Goal: Task Accomplishment & Management: Use online tool/utility

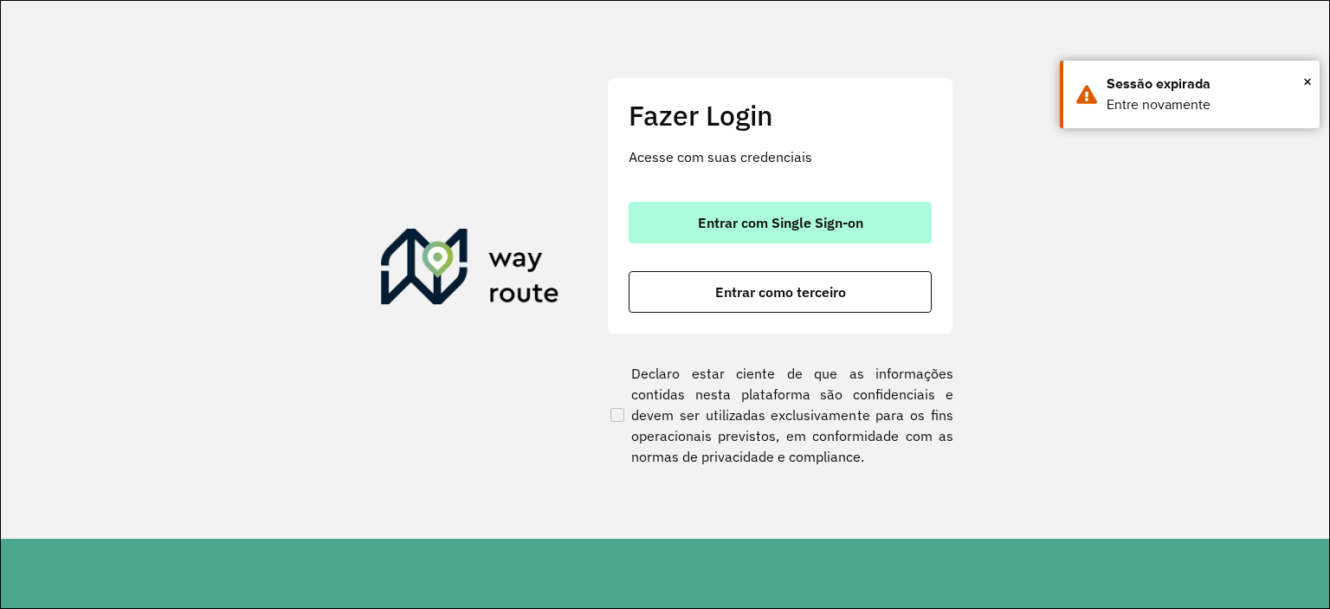
click at [742, 217] on span "Entrar com Single Sign-on" at bounding box center [780, 223] width 165 height 14
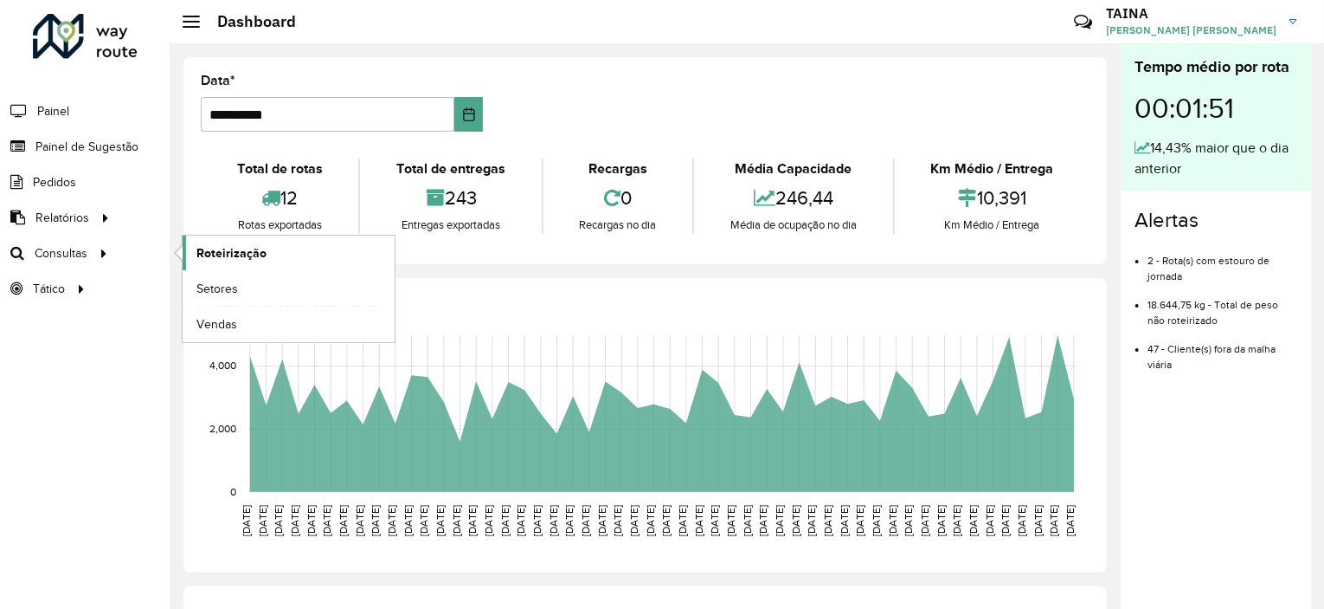
click at [223, 244] on span "Roteirização" at bounding box center [231, 253] width 70 height 18
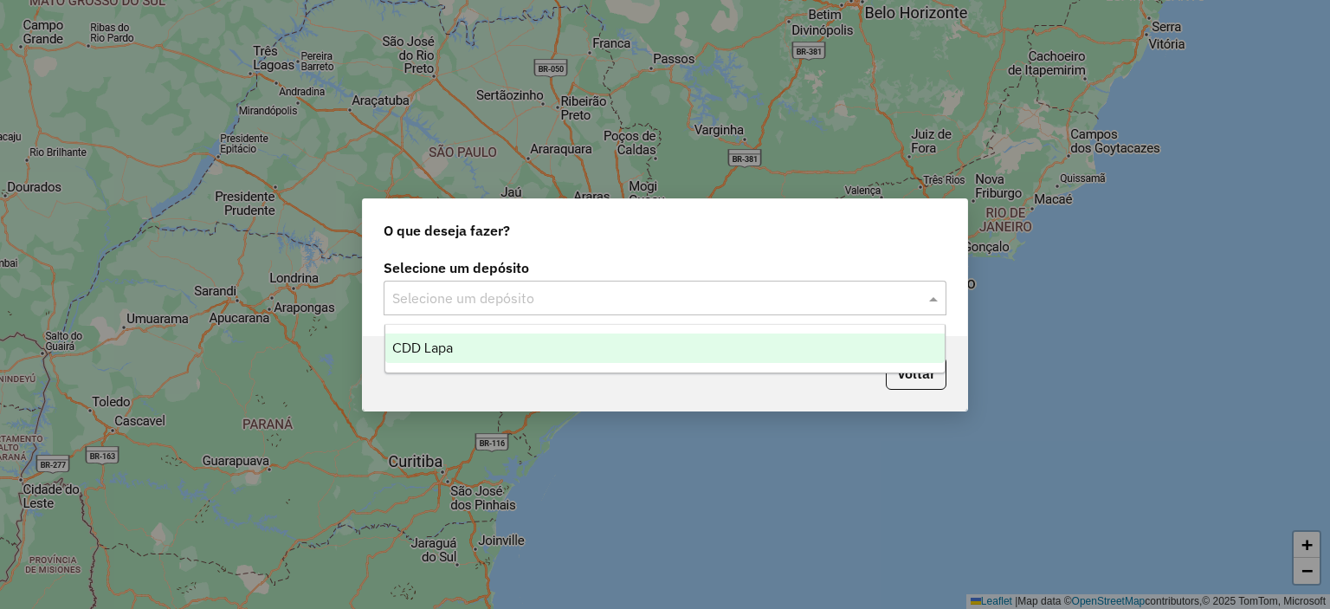
click at [564, 295] on input "text" at bounding box center [647, 298] width 511 height 21
click at [550, 300] on input "text" at bounding box center [647, 298] width 511 height 21
click at [516, 351] on div "CDD Lapa" at bounding box center [665, 347] width 560 height 29
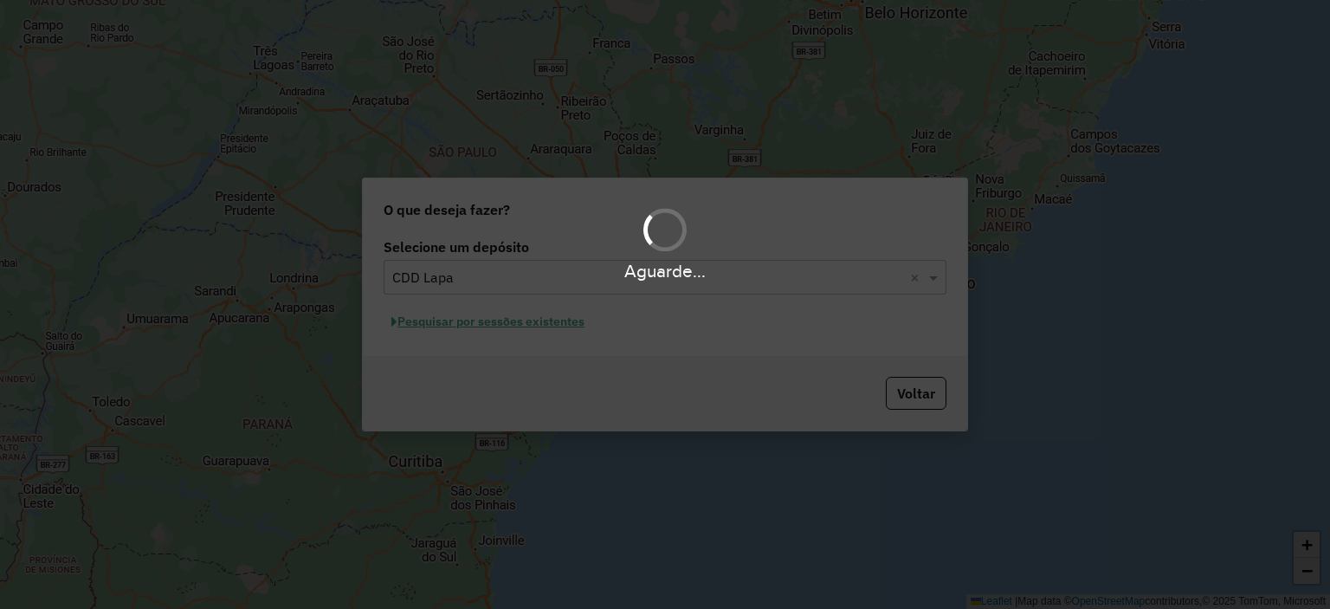
click at [544, 323] on div "Aguarde..." at bounding box center [665, 304] width 1330 height 609
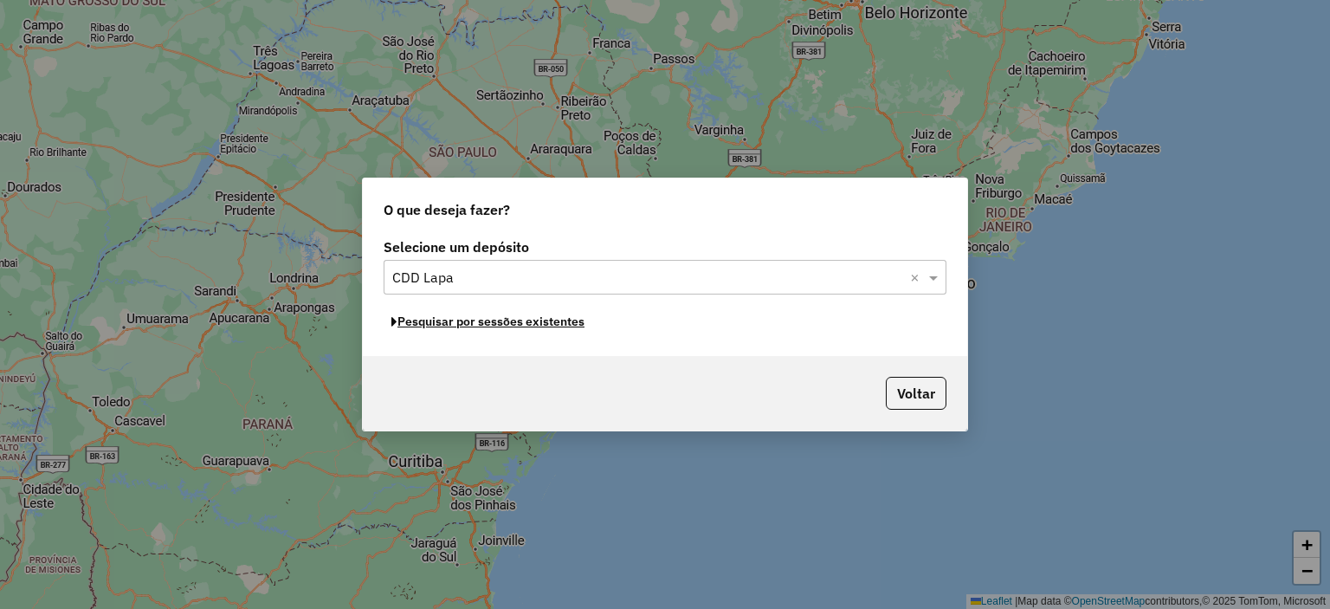
click at [544, 323] on button "Pesquisar por sessões existentes" at bounding box center [487, 321] width 209 height 27
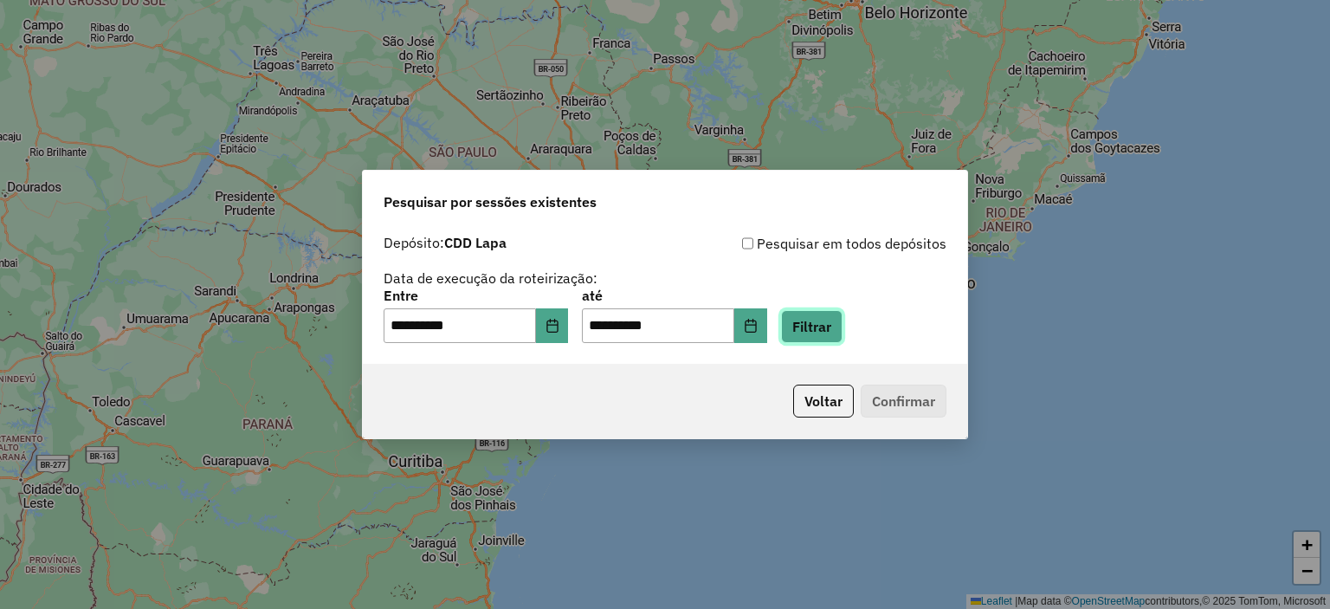
click at [824, 322] on button "Filtrar" at bounding box center [811, 326] width 61 height 33
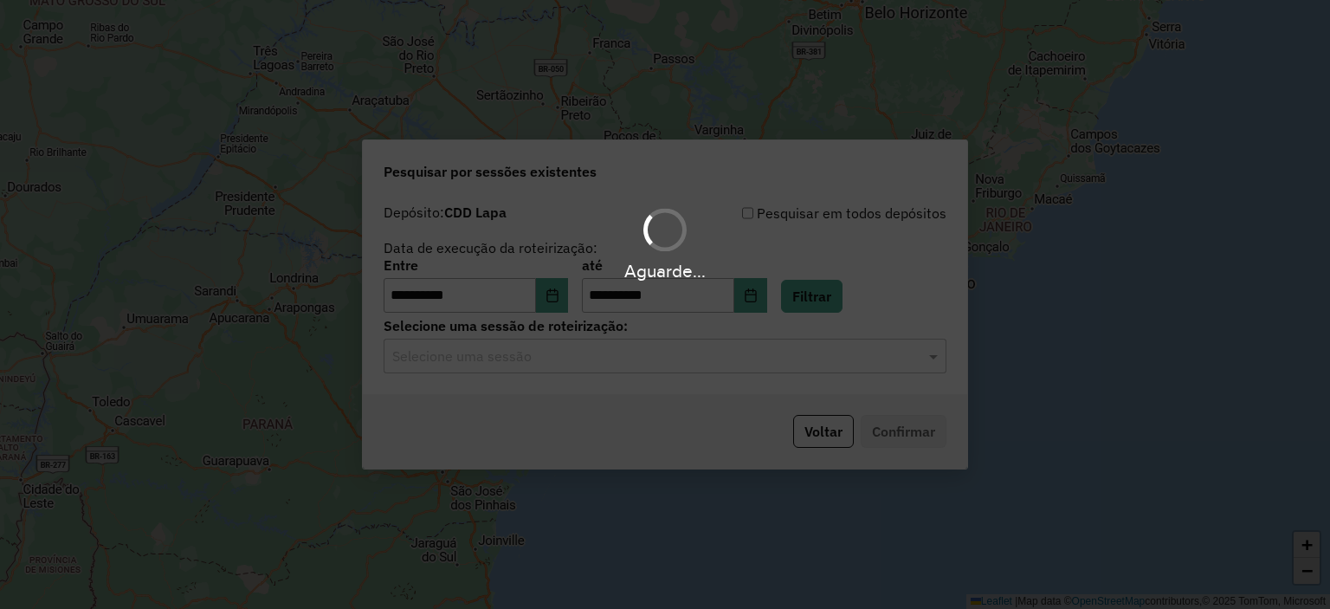
click at [533, 357] on input "text" at bounding box center [647, 356] width 511 height 21
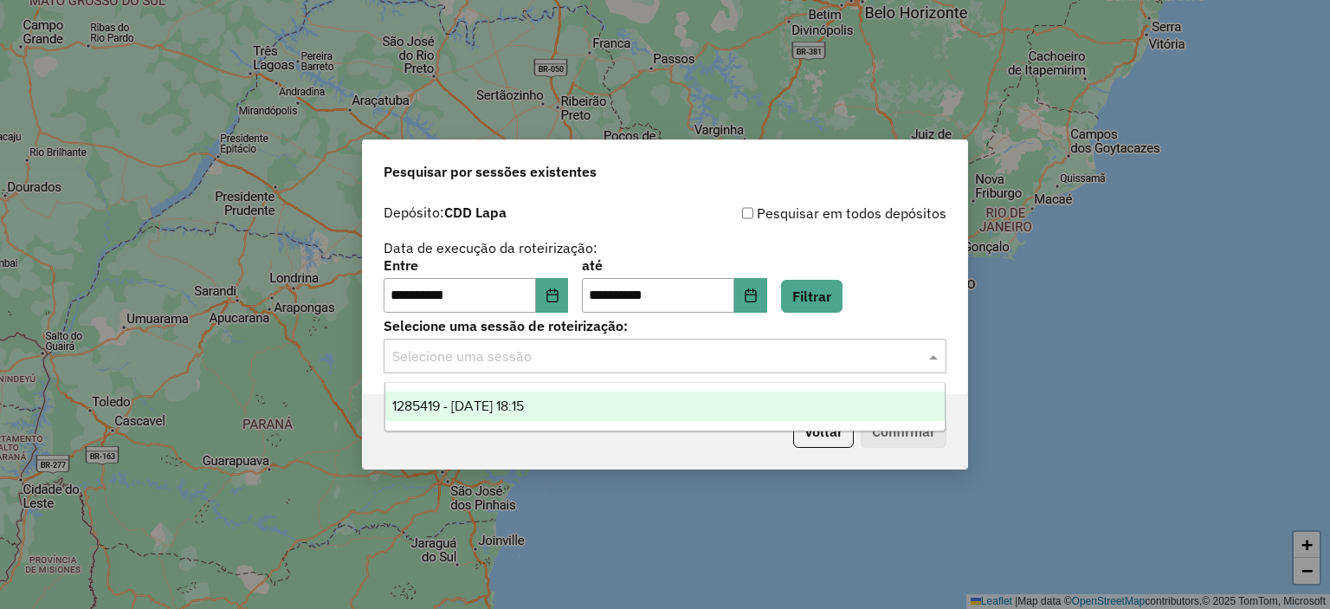
click at [523, 406] on span "1285419 - 30/09/2025 18:15" at bounding box center [458, 405] width 132 height 15
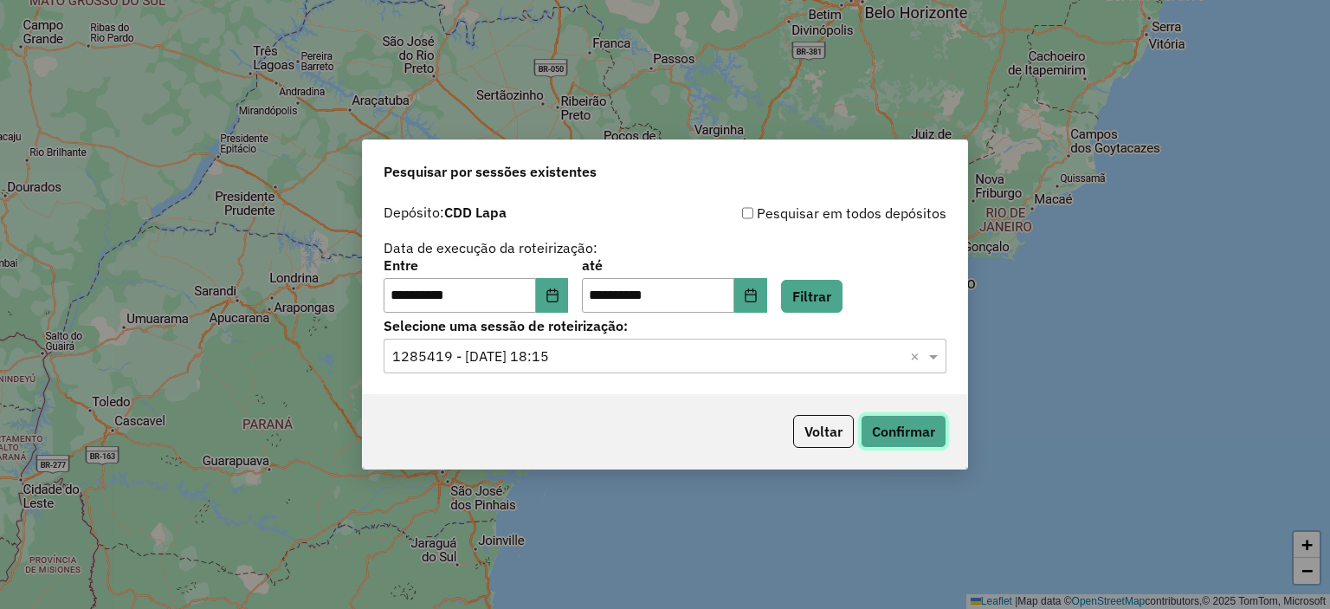
click at [898, 432] on button "Confirmar" at bounding box center [903, 431] width 86 height 33
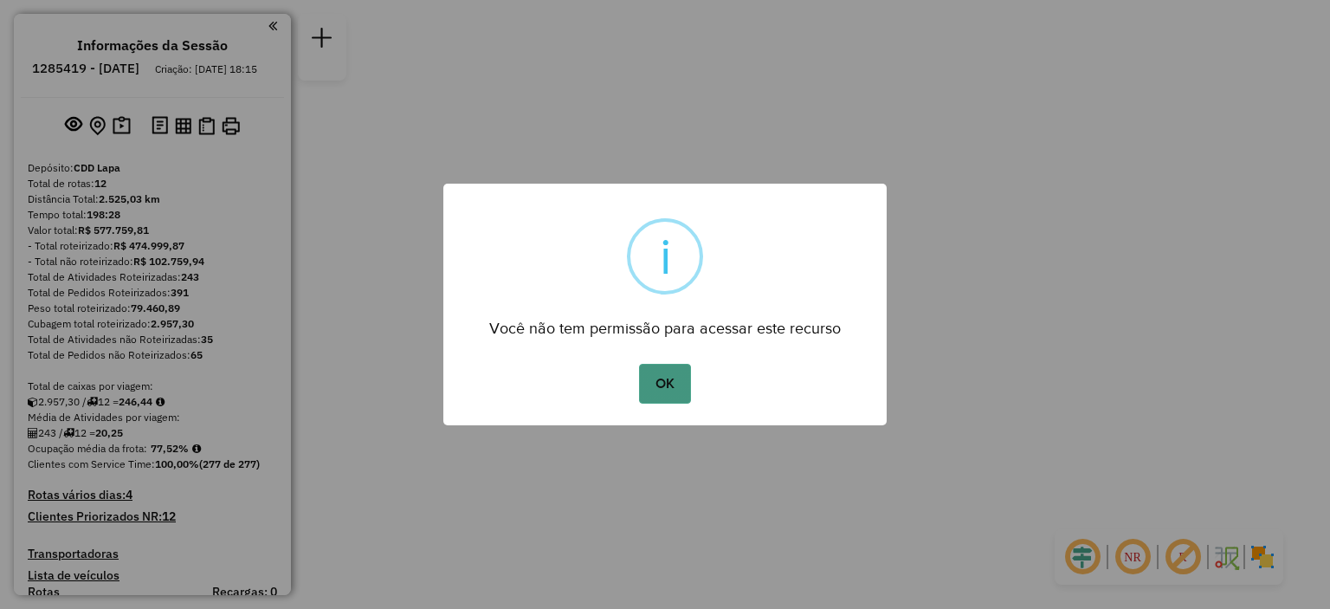
click at [656, 370] on button "OK" at bounding box center [664, 384] width 51 height 40
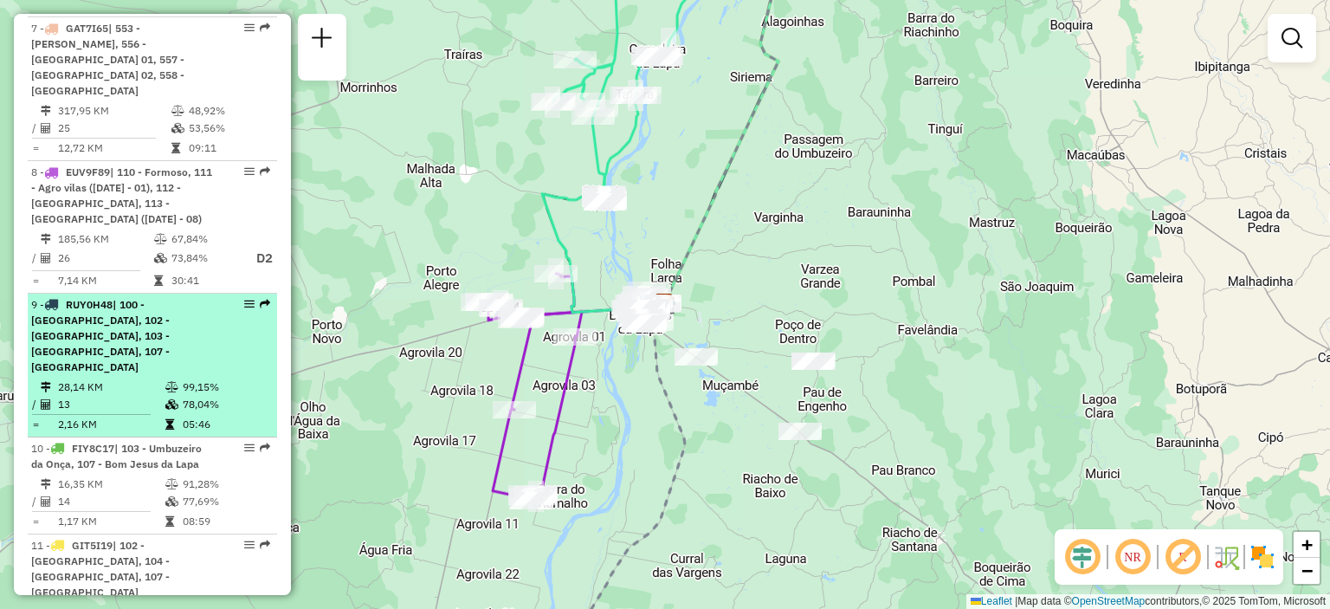
scroll to position [1385, 0]
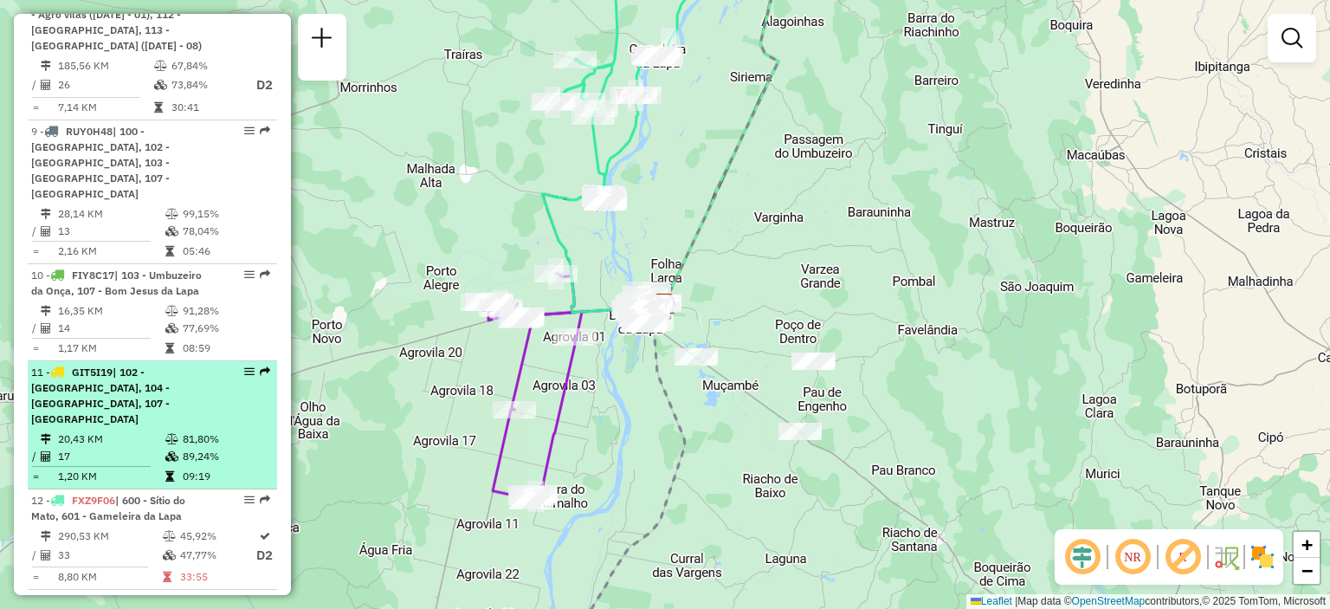
click at [145, 364] on div "11 - GIT5I19 | 102 - [GEOGRAPHIC_DATA], 104 - [GEOGRAPHIC_DATA], 107 - [GEOGRAP…" at bounding box center [123, 395] width 184 height 62
select select "**********"
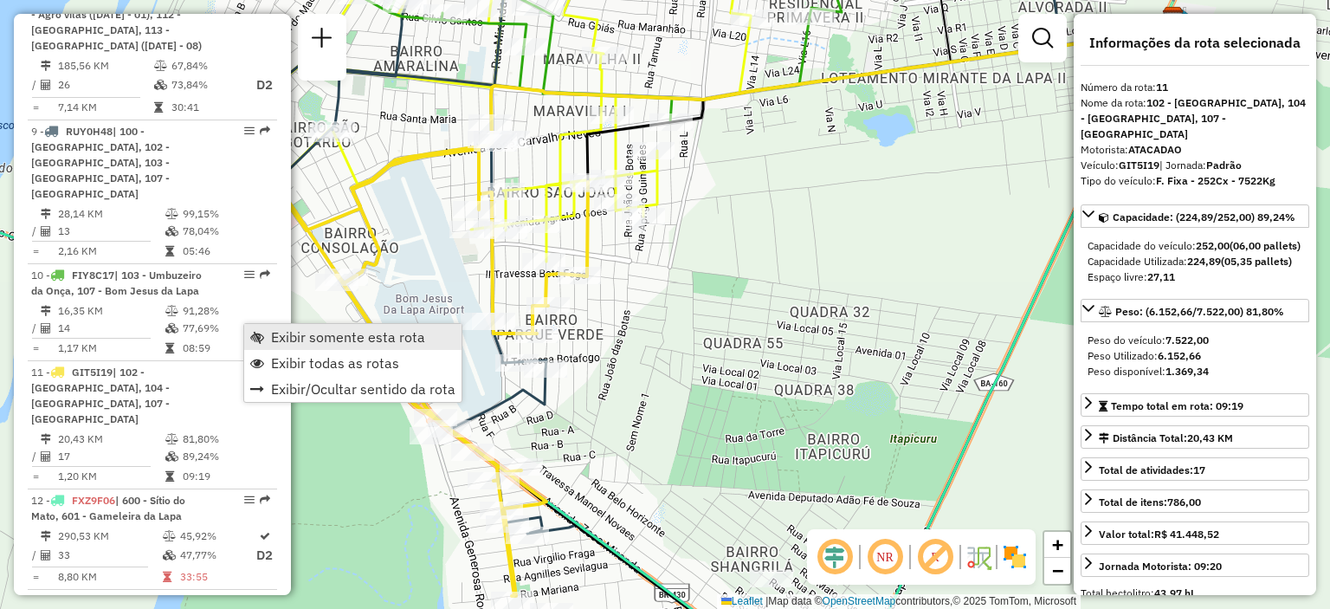
click at [267, 332] on link "Exibir somente esta rota" at bounding box center [352, 337] width 217 height 26
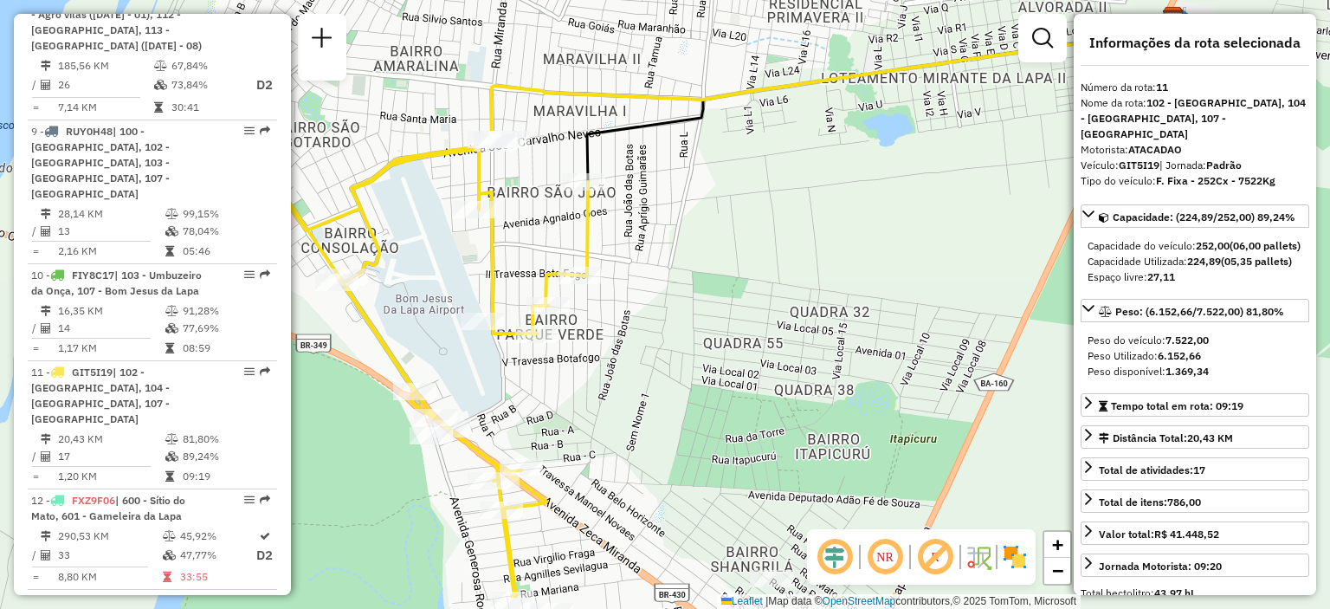
click at [886, 557] on em at bounding box center [885, 557] width 42 height 42
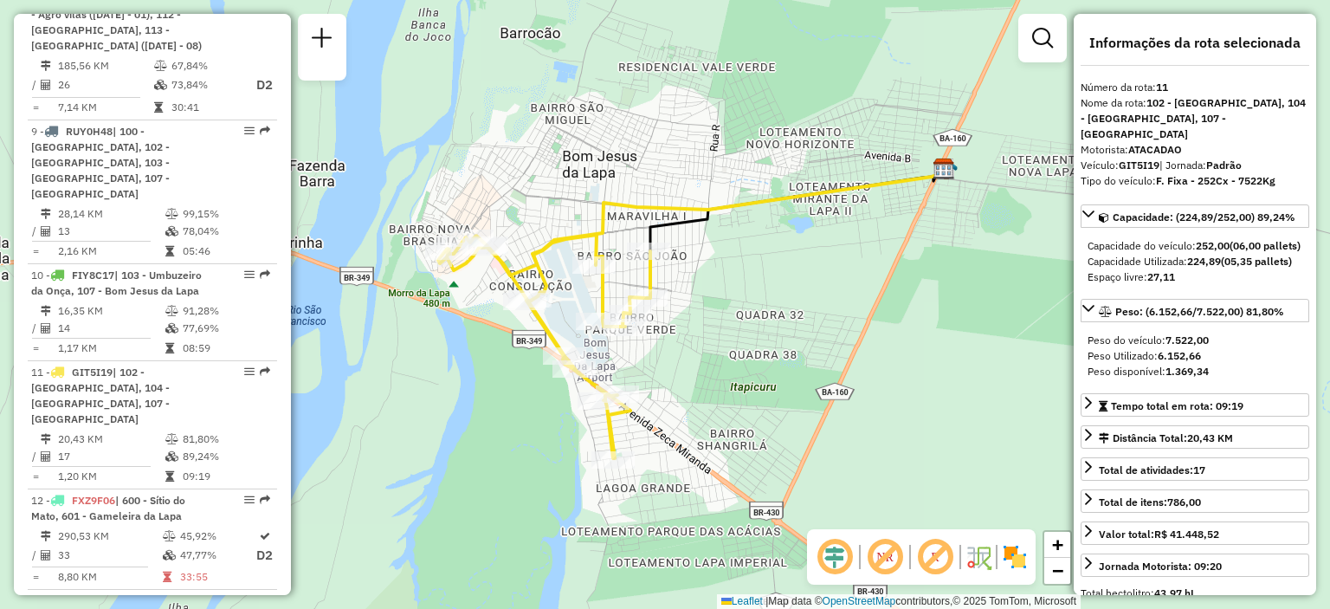
drag, startPoint x: 654, startPoint y: 397, endPoint x: 660, endPoint y: 369, distance: 29.2
click at [660, 369] on div "Janela de atendimento Grade de atendimento Capacidade Transportadoras Veículos …" at bounding box center [665, 304] width 1330 height 609
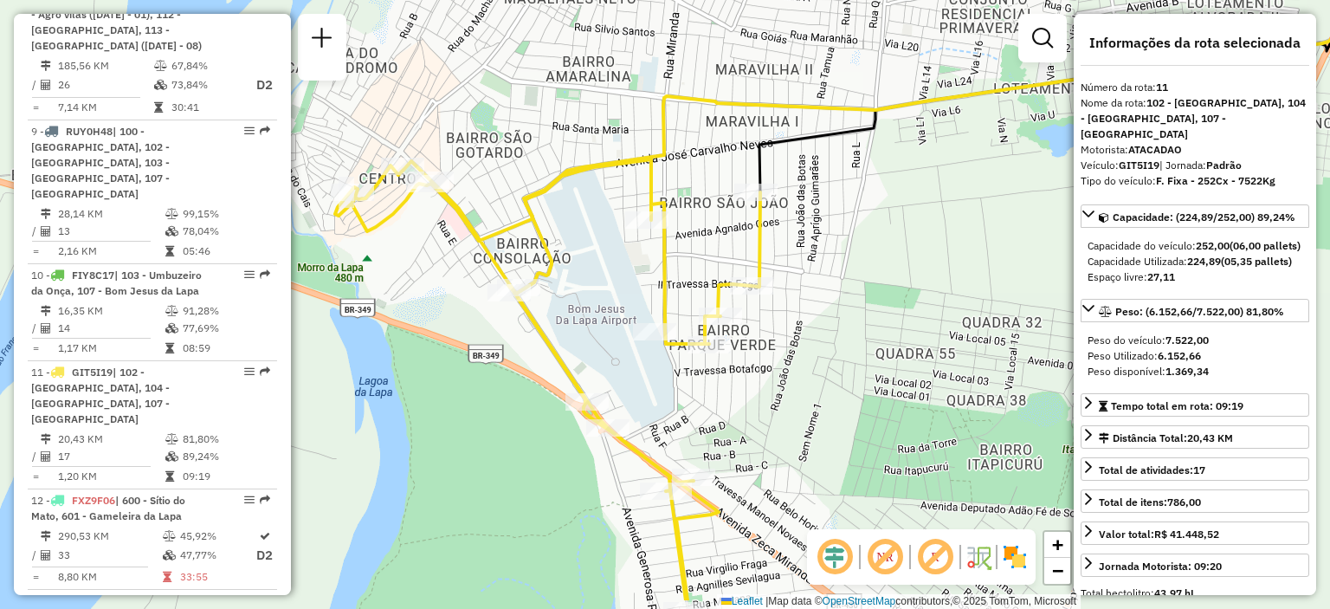
drag, startPoint x: 845, startPoint y: 410, endPoint x: 834, endPoint y: 339, distance: 71.7
click at [834, 339] on div "Janela de atendimento Grade de atendimento Capacidade Transportadoras Veículos …" at bounding box center [665, 304] width 1330 height 609
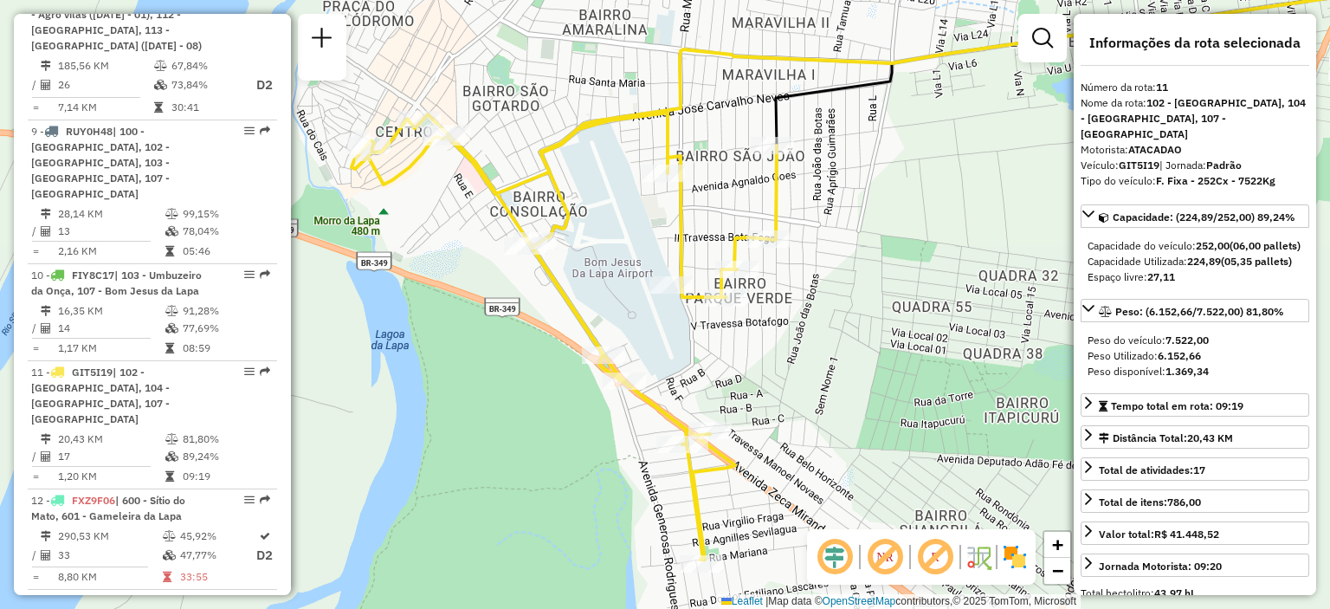
drag, startPoint x: 790, startPoint y: 394, endPoint x: 817, endPoint y: 373, distance: 33.9
click at [817, 373] on div "Janela de atendimento Grade de atendimento Capacidade Transportadoras Veículos …" at bounding box center [665, 304] width 1330 height 609
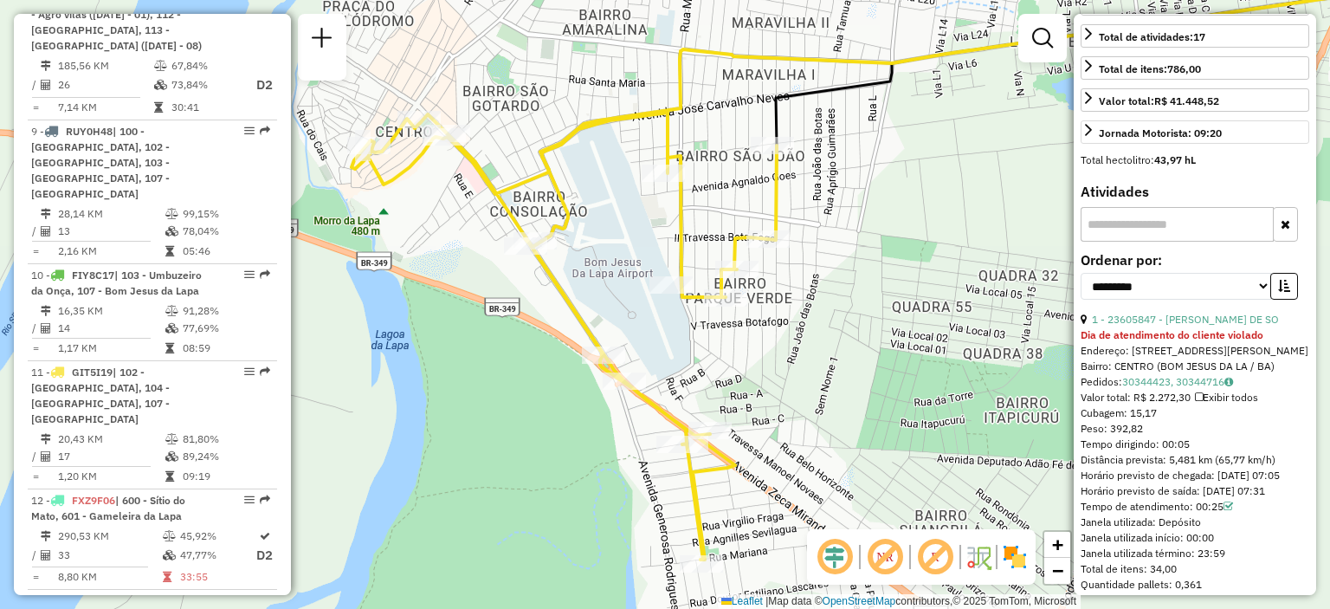
scroll to position [519, 0]
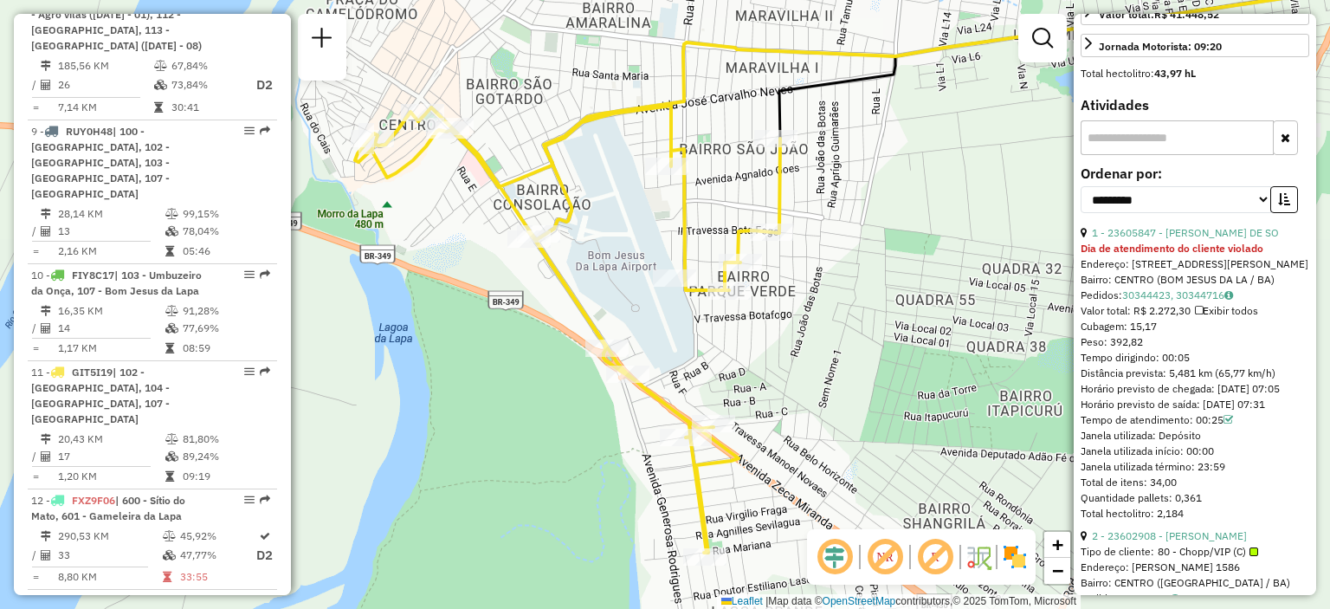
click at [832, 402] on div "Janela de atendimento Grade de atendimento Capacidade Transportadoras Veículos …" at bounding box center [665, 304] width 1330 height 609
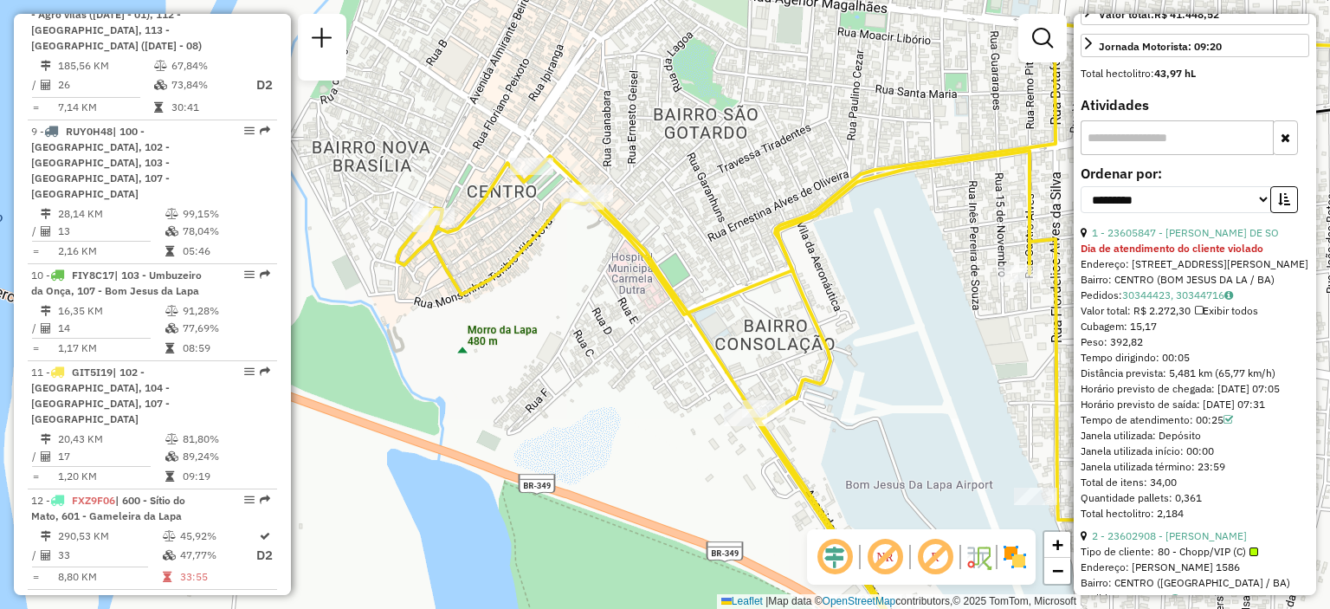
drag, startPoint x: 493, startPoint y: 132, endPoint x: 663, endPoint y: 214, distance: 189.3
click at [663, 214] on div "Janela de atendimento Grade de atendimento Capacidade Transportadoras Veículos …" at bounding box center [665, 304] width 1330 height 609
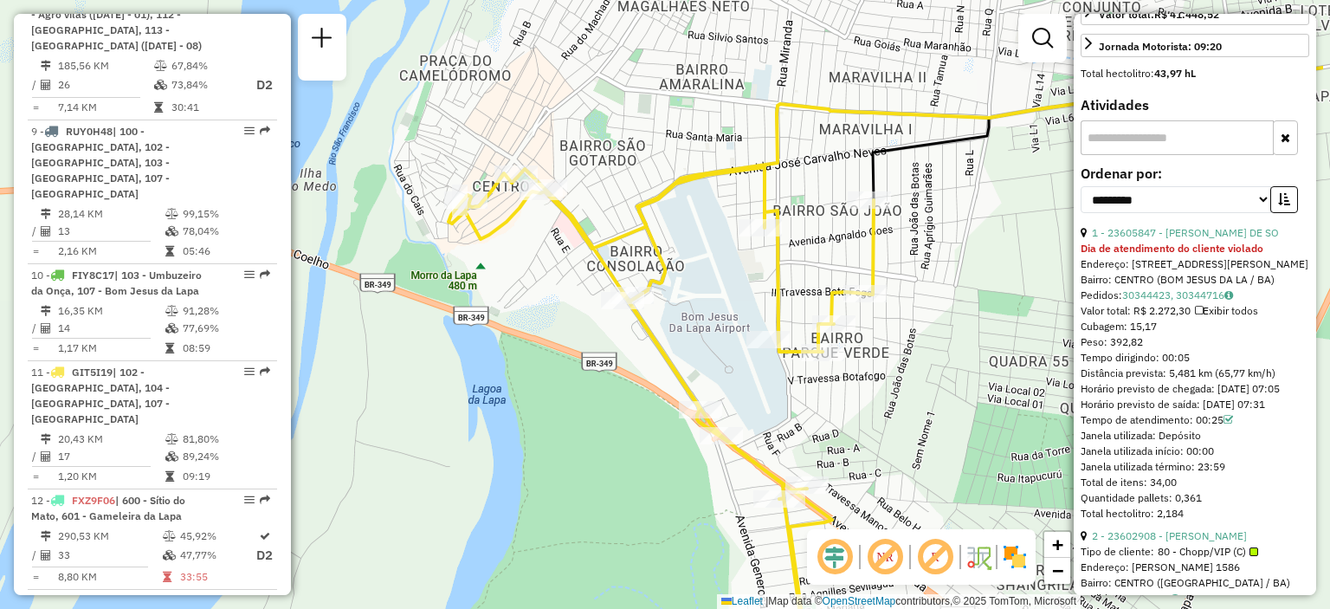
drag, startPoint x: 848, startPoint y: 226, endPoint x: 710, endPoint y: 209, distance: 139.6
click at [710, 209] on div "Janela de atendimento Grade de atendimento Capacidade Transportadoras Veículos …" at bounding box center [665, 304] width 1330 height 609
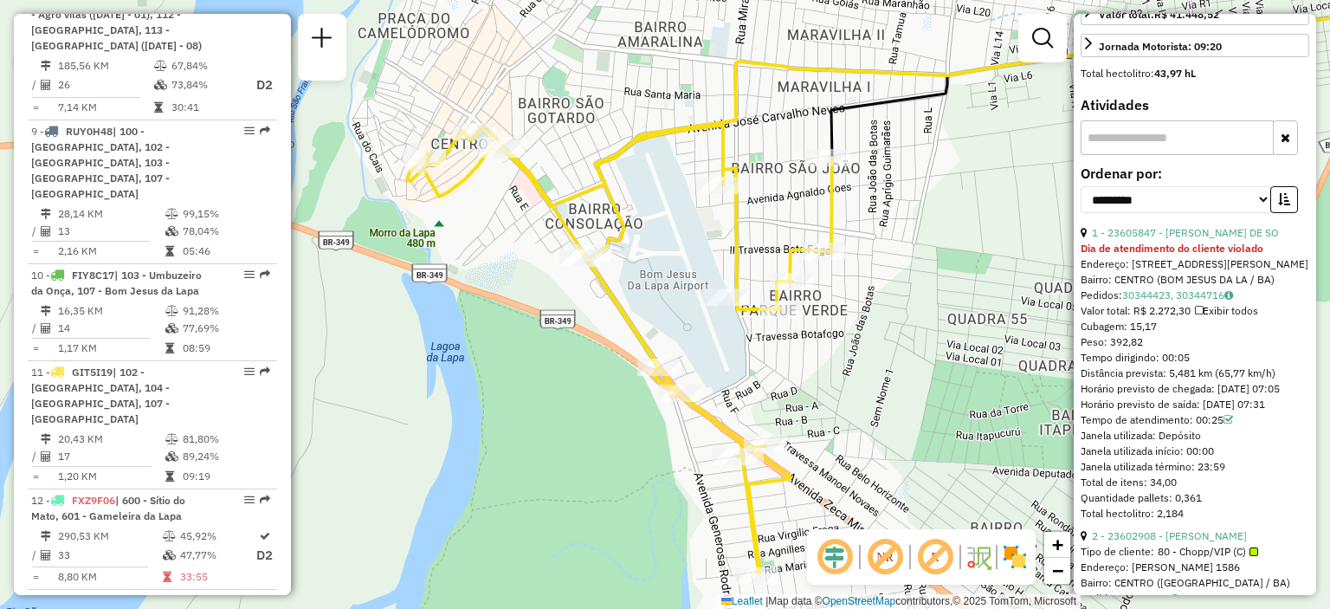
drag, startPoint x: 918, startPoint y: 237, endPoint x: 877, endPoint y: 195, distance: 59.4
click at [877, 195] on div "Janela de atendimento Grade de atendimento Capacidade Transportadoras Veículos …" at bounding box center [665, 304] width 1330 height 609
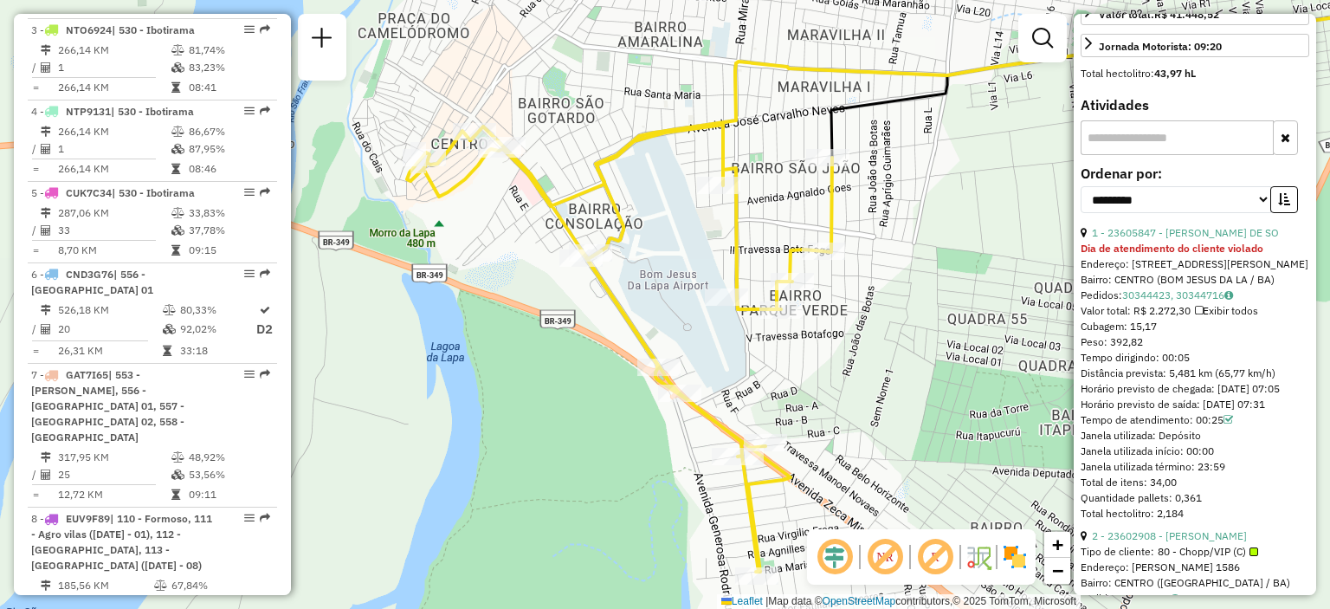
scroll to position [606, 0]
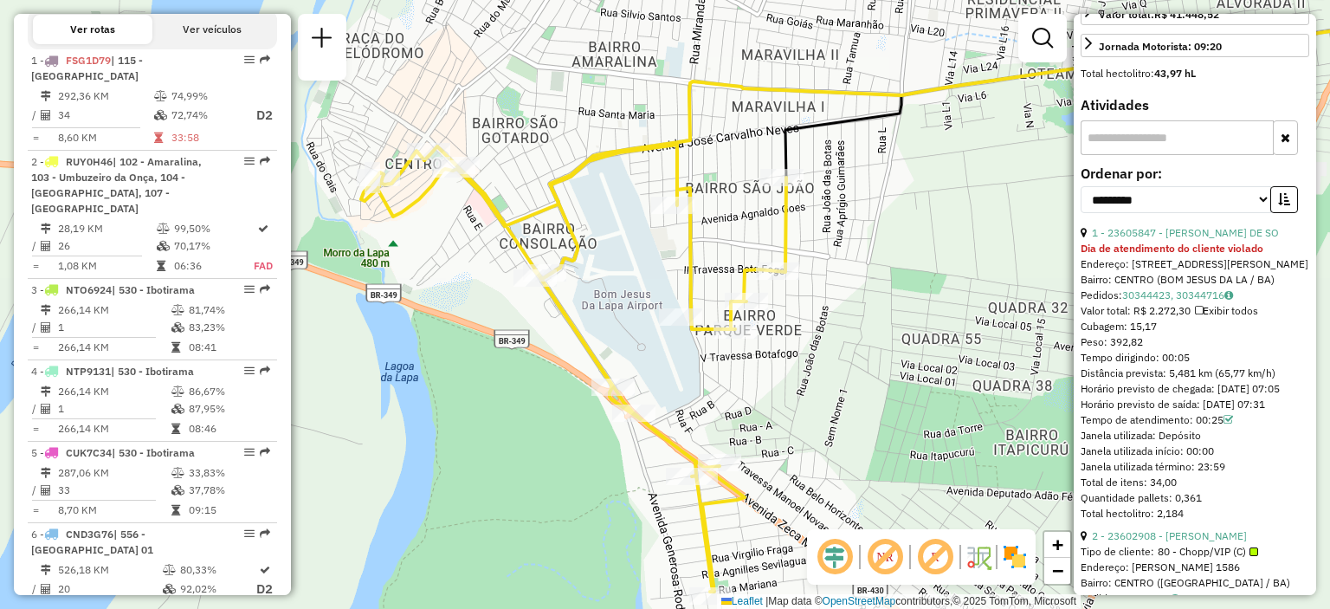
drag, startPoint x: 932, startPoint y: 212, endPoint x: 886, endPoint y: 232, distance: 50.0
click at [886, 232] on div "Janela de atendimento Grade de atendimento Capacidade Transportadoras Veículos …" at bounding box center [665, 304] width 1330 height 609
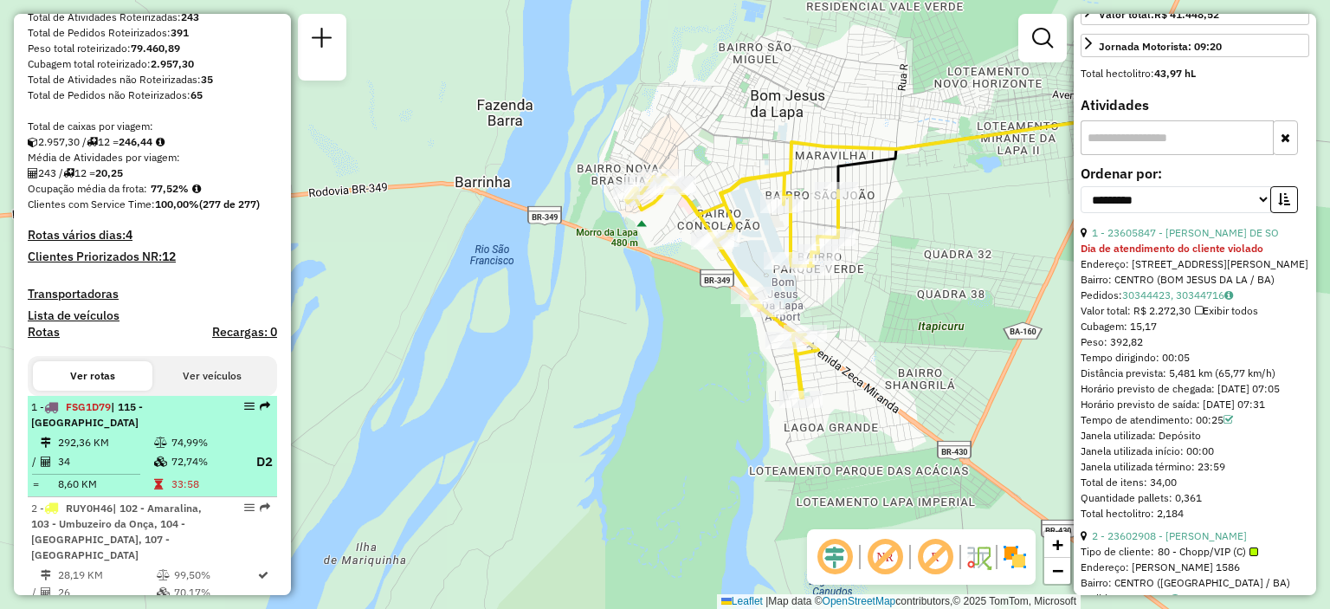
scroll to position [433, 0]
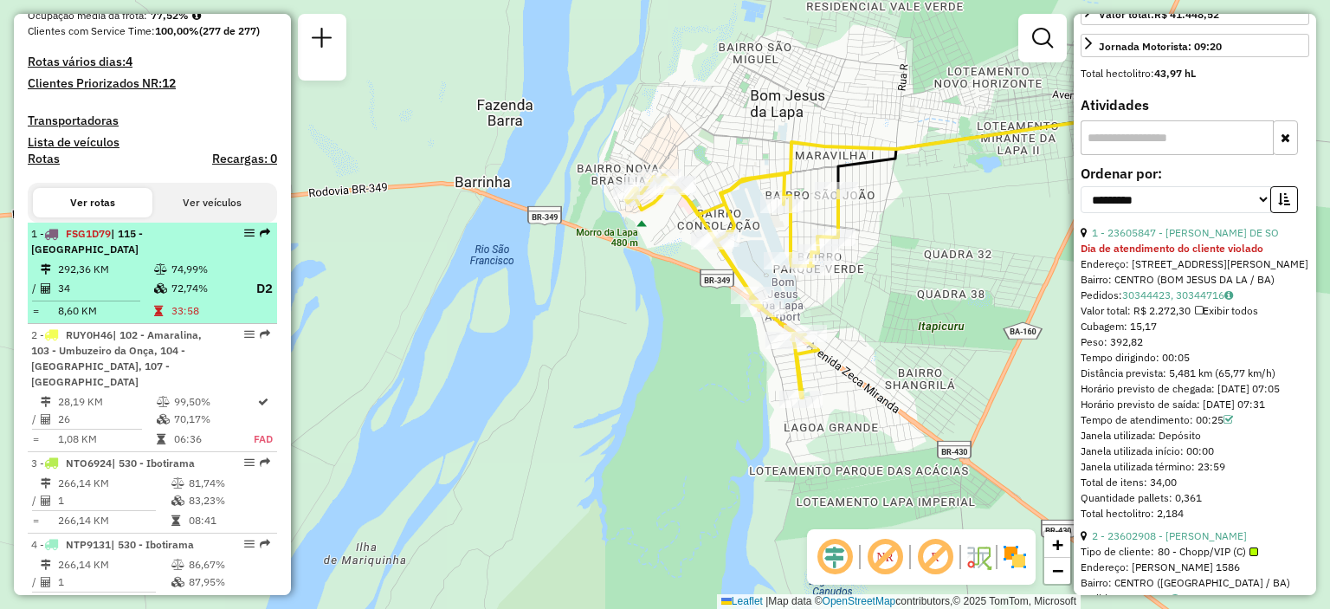
click at [185, 266] on td "74,99%" at bounding box center [205, 269] width 69 height 17
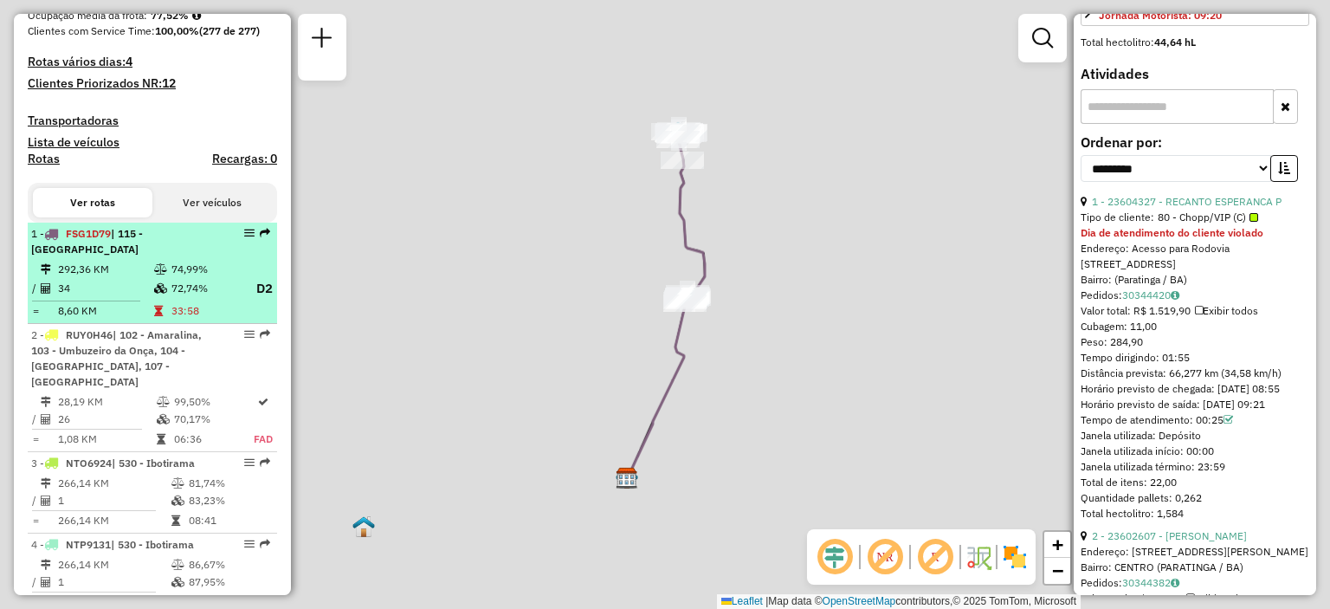
scroll to position [503, 0]
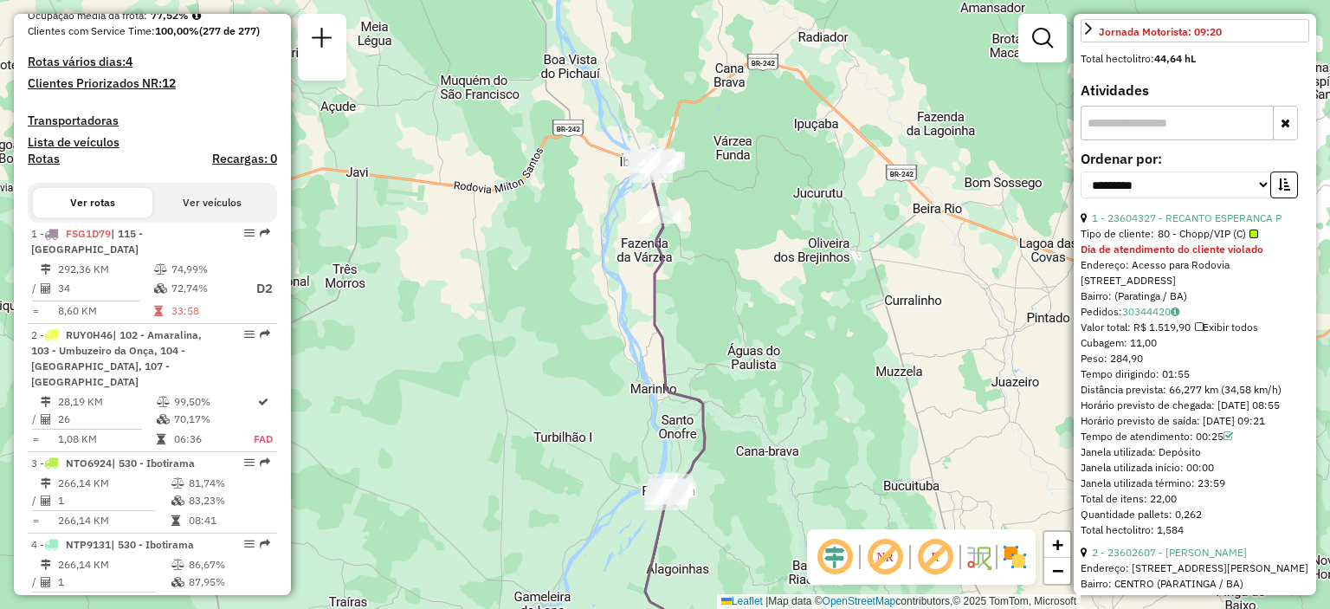
drag, startPoint x: 647, startPoint y: 151, endPoint x: 542, endPoint y: 222, distance: 126.5
click at [542, 222] on div "Janela de atendimento Grade de atendimento Capacidade Transportadoras Veículos …" at bounding box center [665, 304] width 1330 height 609
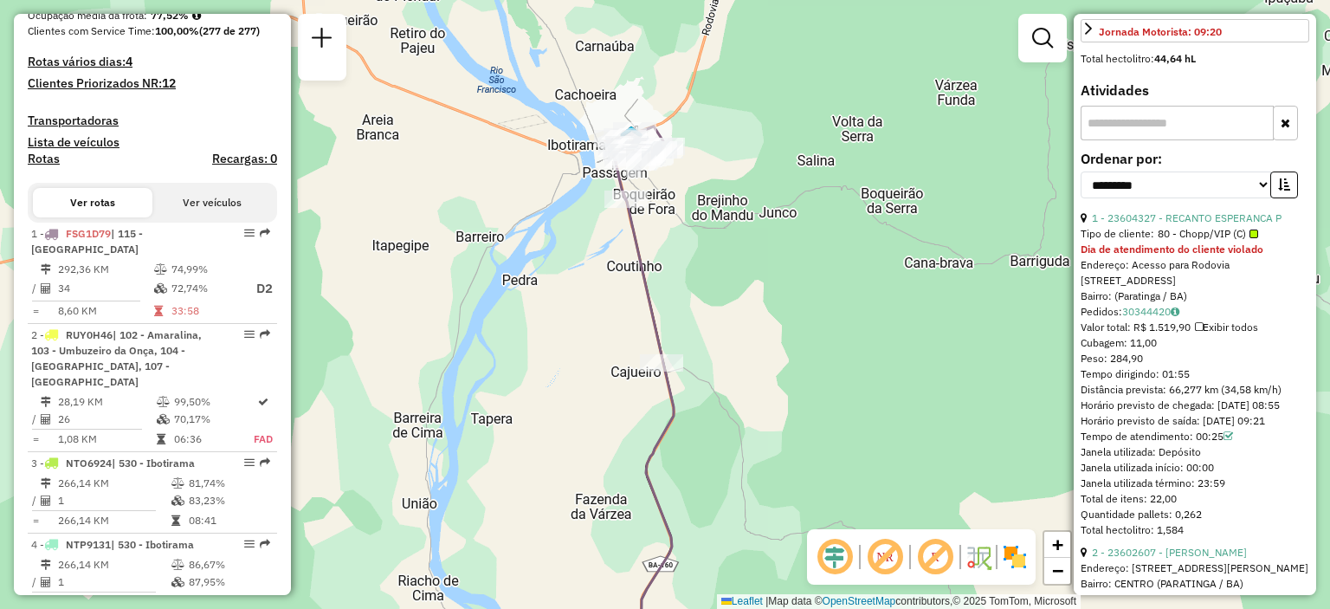
drag, startPoint x: 706, startPoint y: 124, endPoint x: 495, endPoint y: 201, distance: 224.8
click at [495, 201] on div "Janela de atendimento Grade de atendimento Capacidade Transportadoras Veículos …" at bounding box center [665, 304] width 1330 height 609
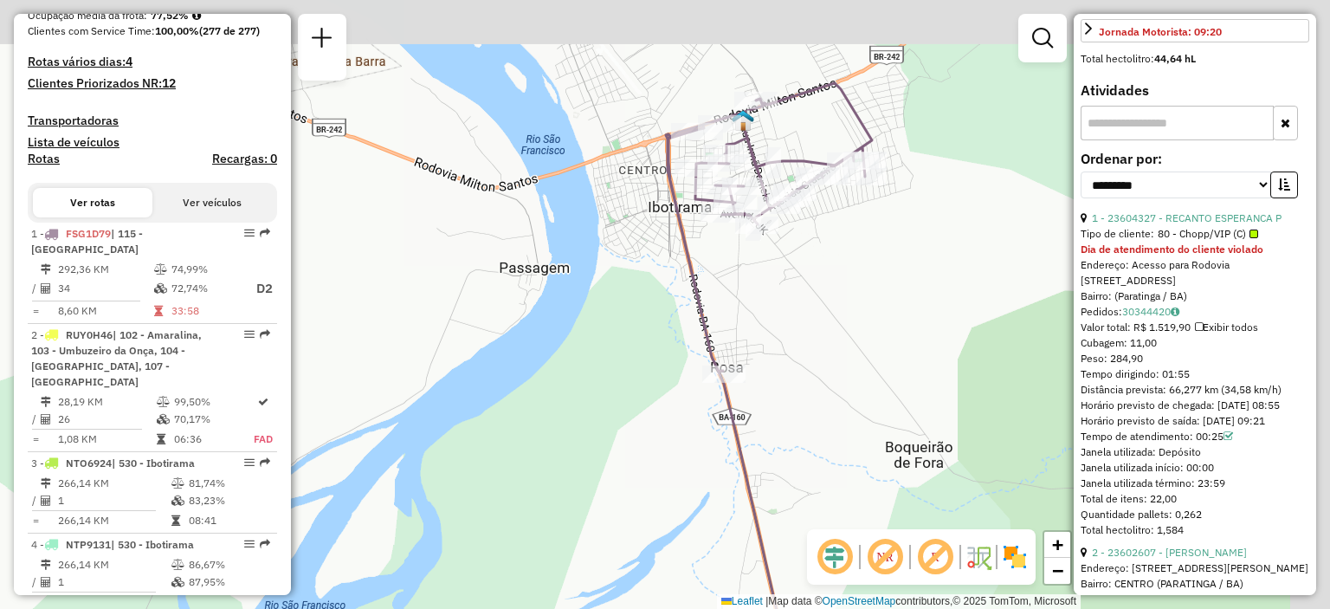
drag, startPoint x: 651, startPoint y: 148, endPoint x: 497, endPoint y: 262, distance: 191.8
click at [497, 262] on div "Janela de atendimento Grade de atendimento Capacidade Transportadoras Veículos …" at bounding box center [665, 304] width 1330 height 609
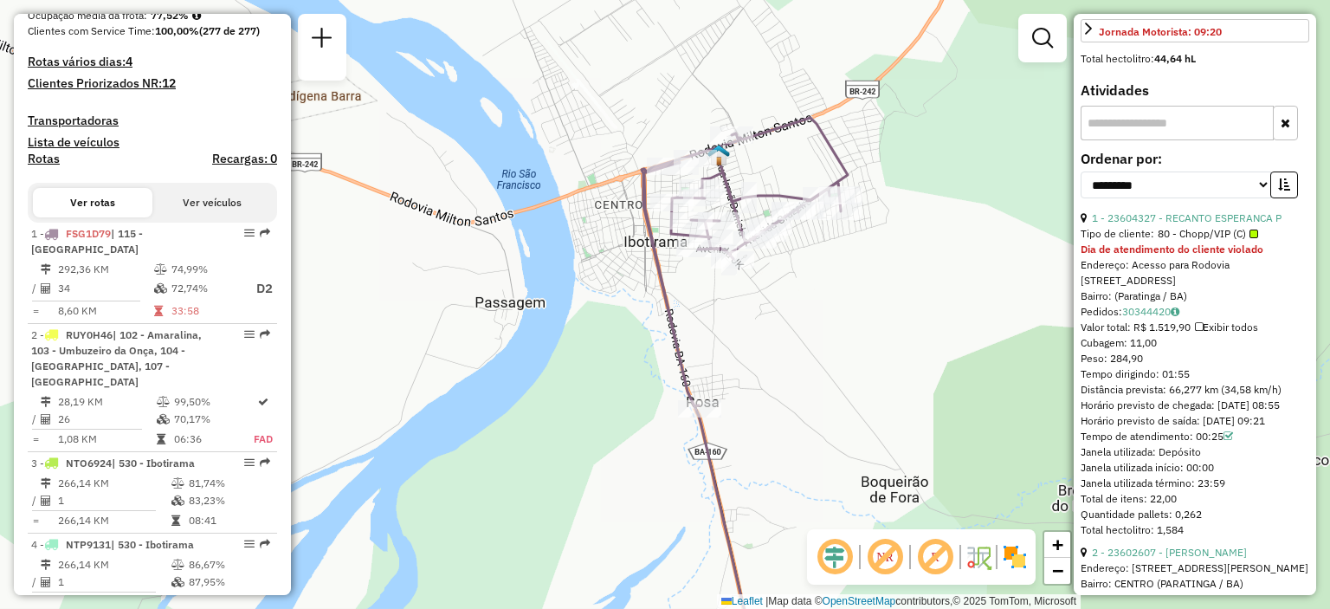
drag, startPoint x: 568, startPoint y: 197, endPoint x: 544, endPoint y: 232, distance: 42.3
click at [544, 232] on div "Janela de atendimento Grade de atendimento Capacidade Transportadoras Veículos …" at bounding box center [665, 304] width 1330 height 609
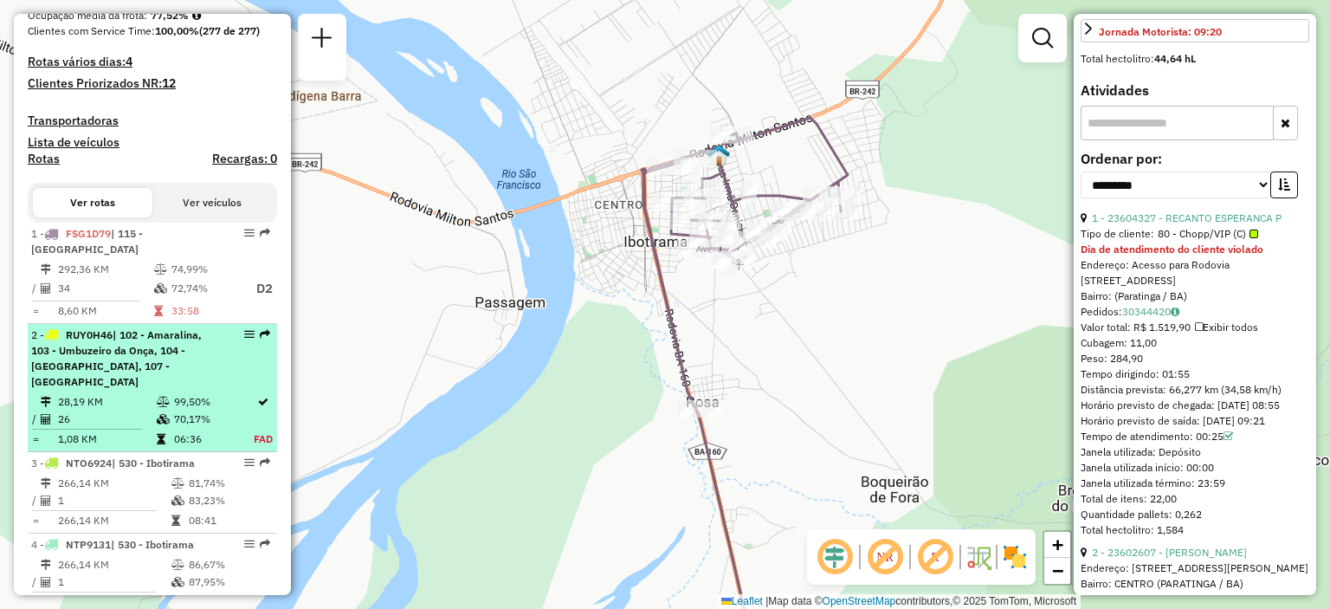
click at [126, 374] on div "2 - RUY0H46 | 102 - Amaralina, 103 - Umbuzeiro da Onça, 104 - [GEOGRAPHIC_DATA]…" at bounding box center [123, 358] width 184 height 62
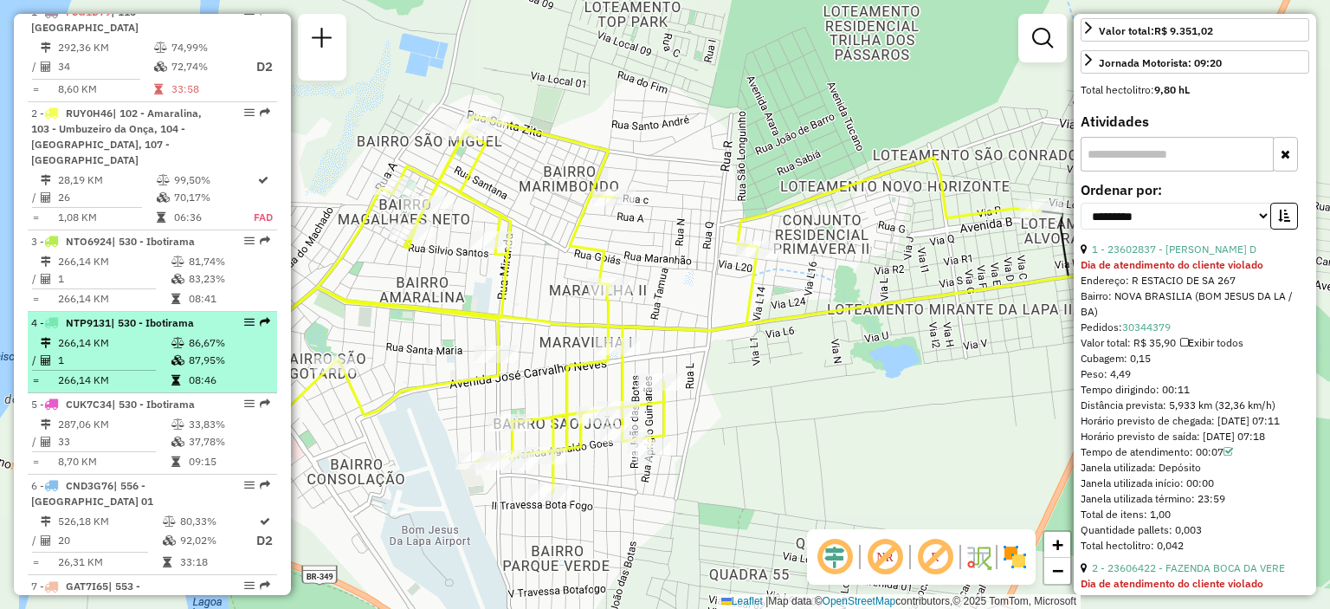
scroll to position [568, 0]
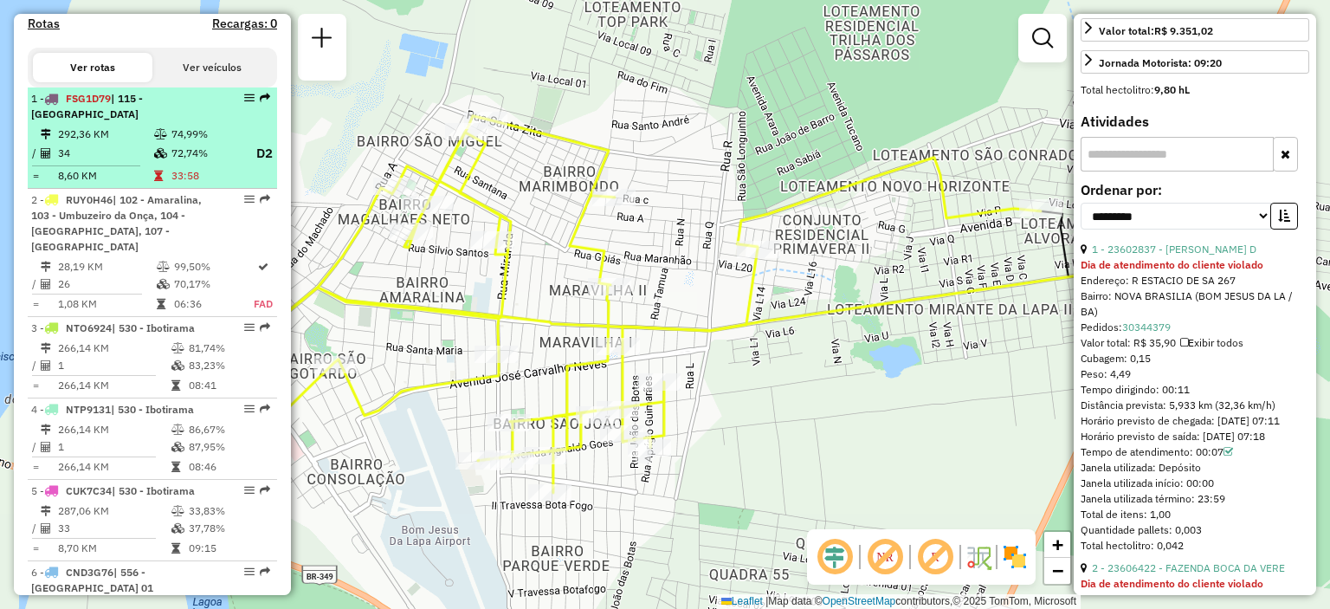
click at [164, 134] on icon at bounding box center [160, 134] width 13 height 10
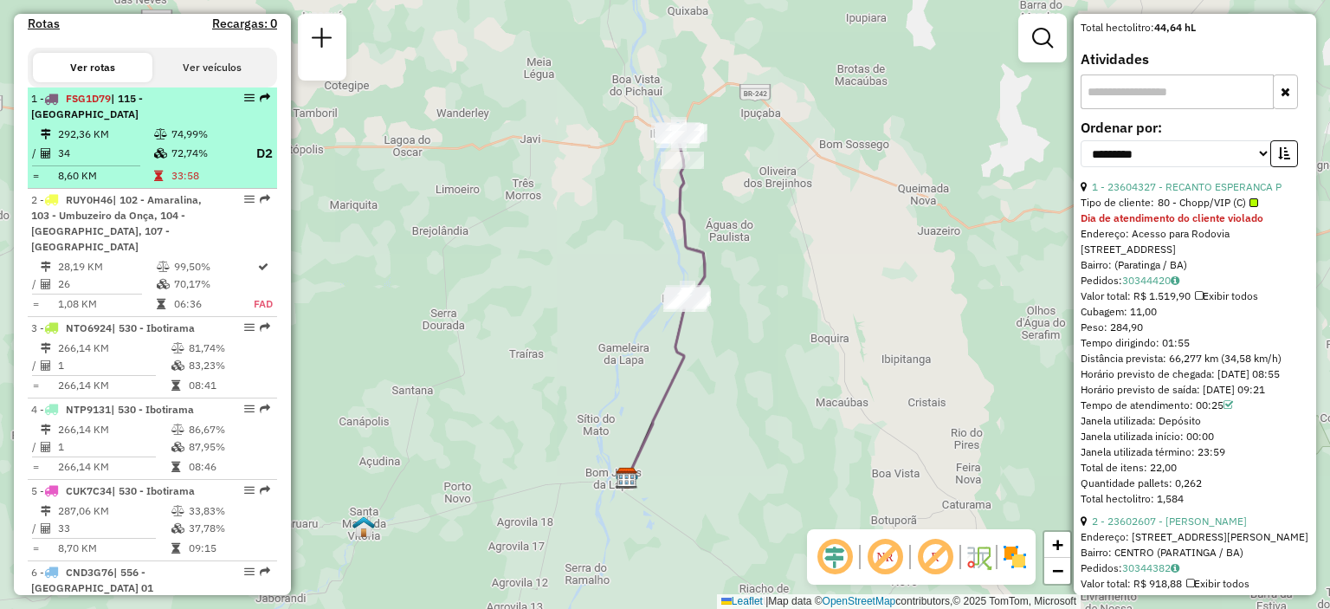
scroll to position [503, 0]
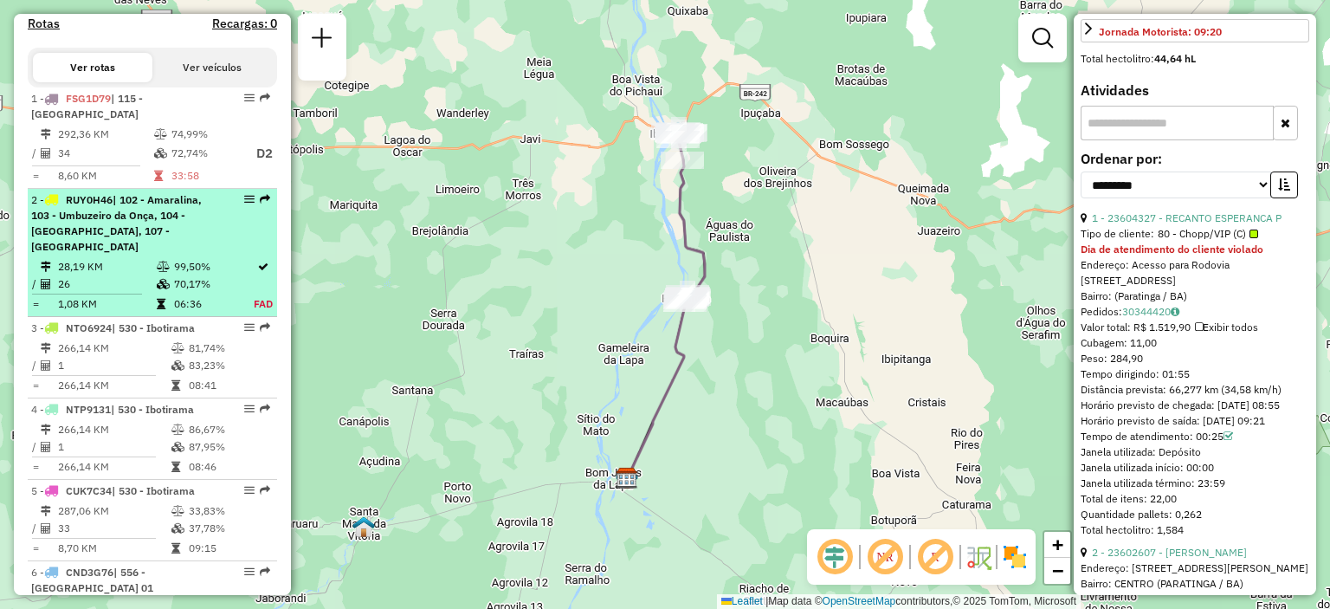
click at [126, 222] on span "| 102 - Amaralina, 103 - Umbuzeiro da Onça, 104 - [GEOGRAPHIC_DATA], 107 - [GEO…" at bounding box center [116, 223] width 171 height 60
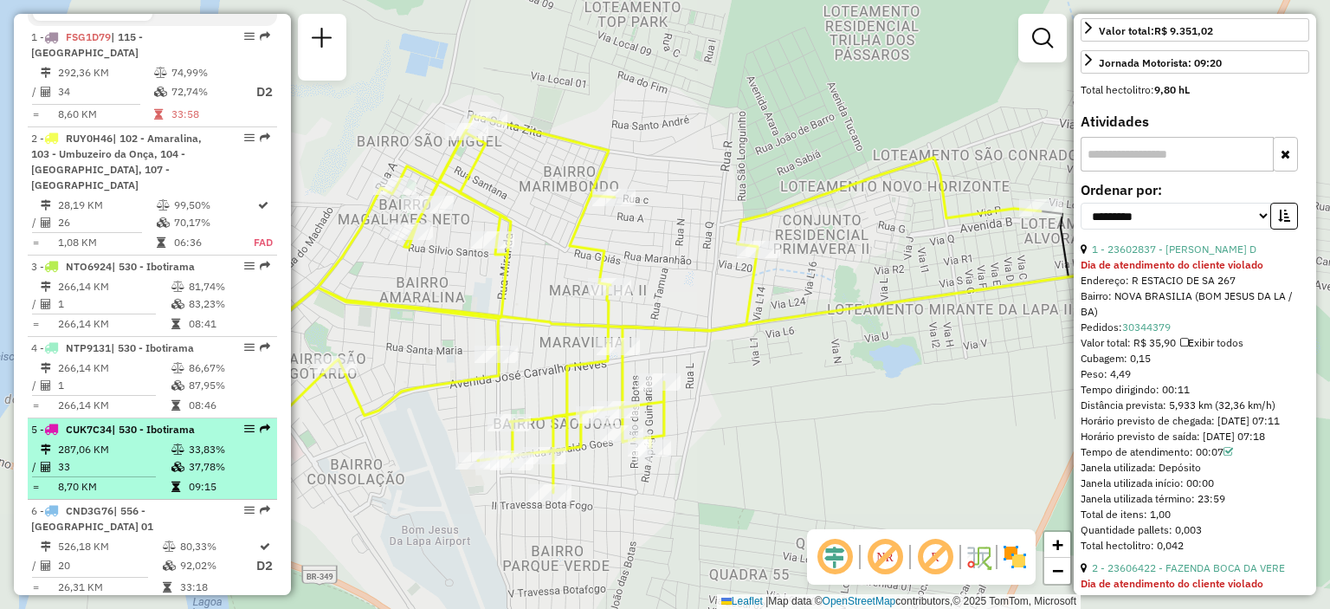
scroll to position [741, 0]
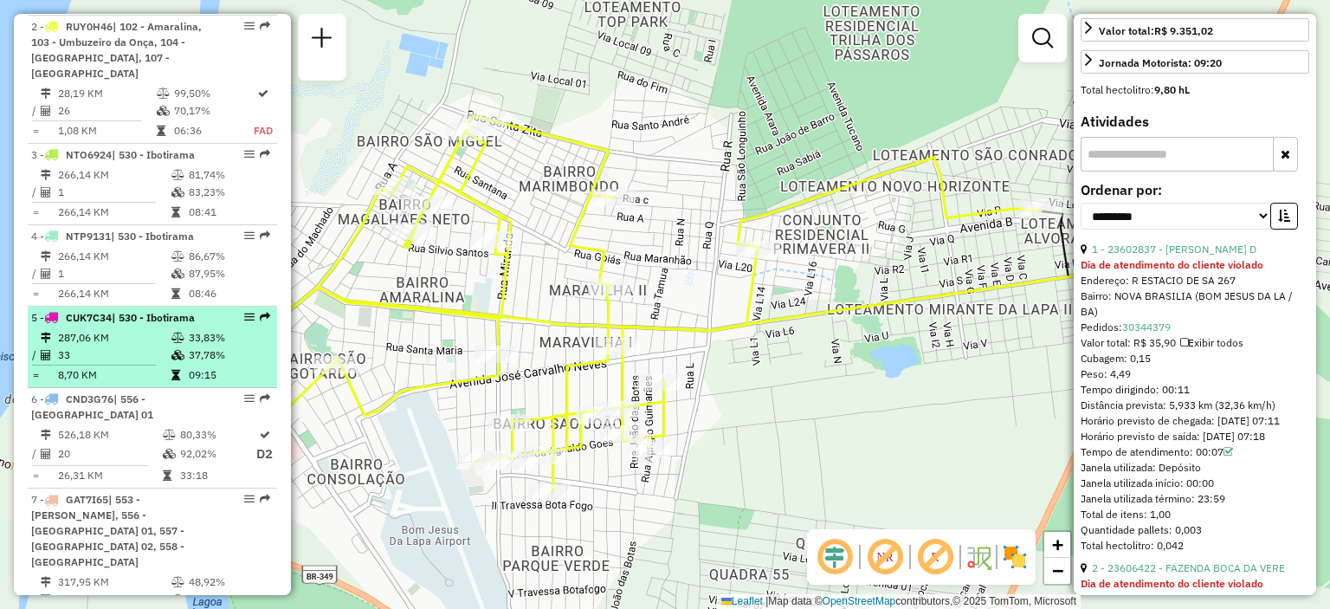
click at [158, 335] on td "287,06 KM" at bounding box center [113, 337] width 113 height 17
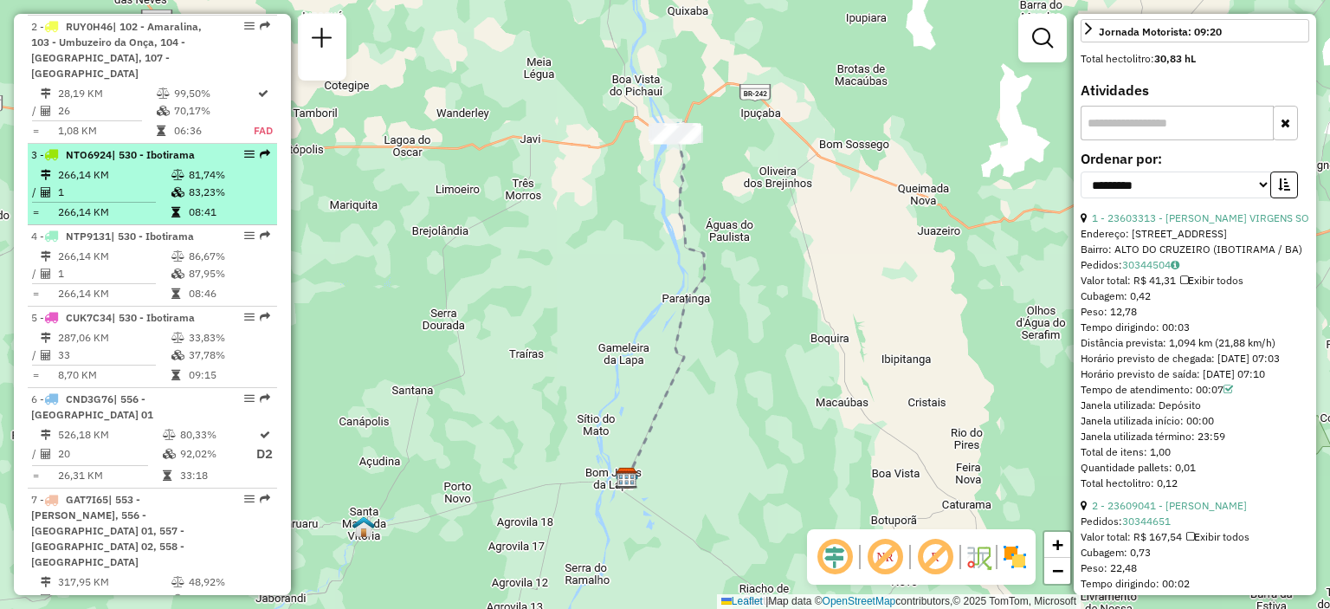
scroll to position [654, 0]
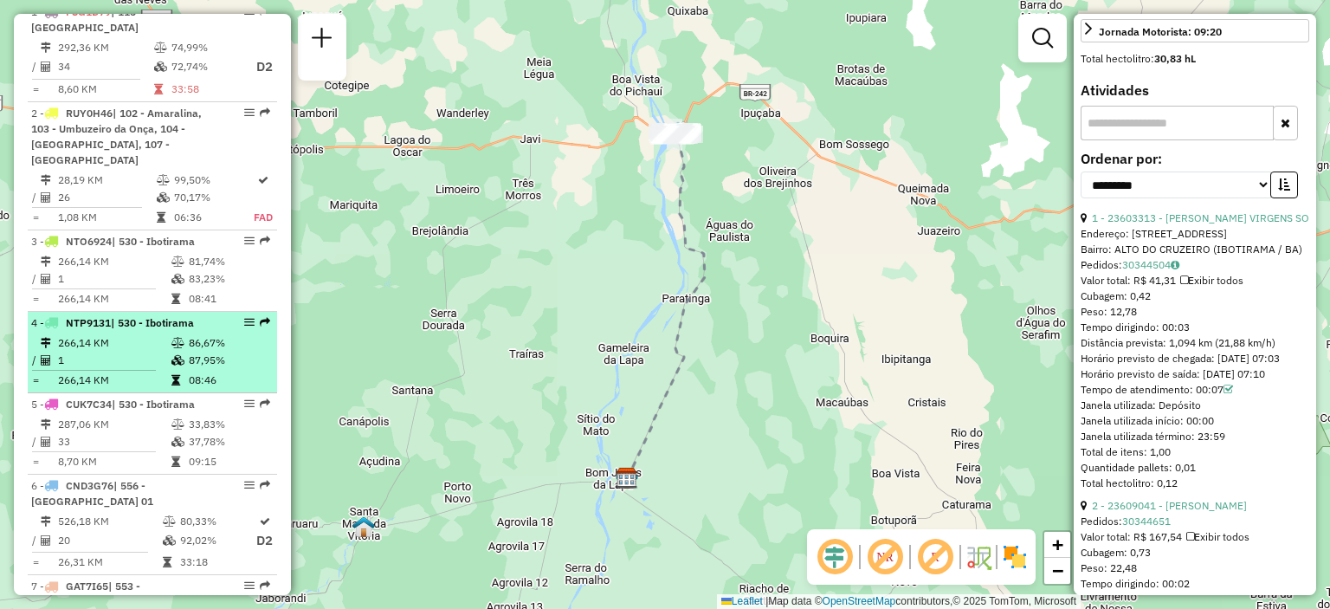
click at [134, 341] on td "266,14 KM" at bounding box center [113, 342] width 113 height 17
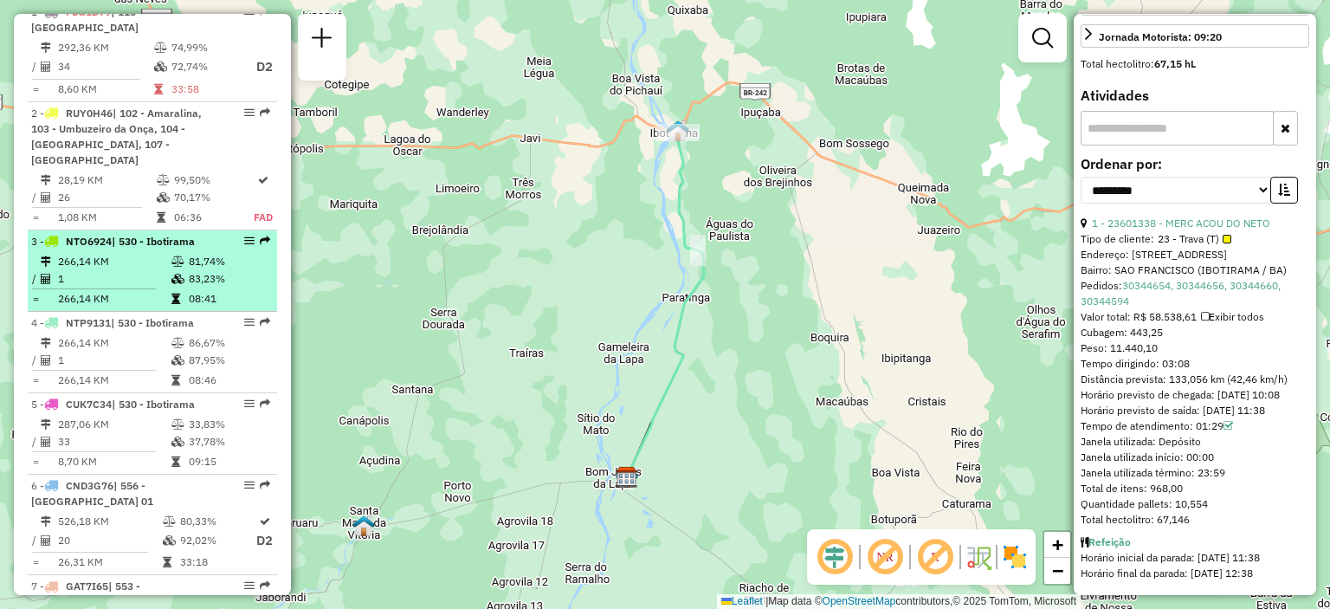
click at [128, 265] on td "266,14 KM" at bounding box center [113, 261] width 113 height 17
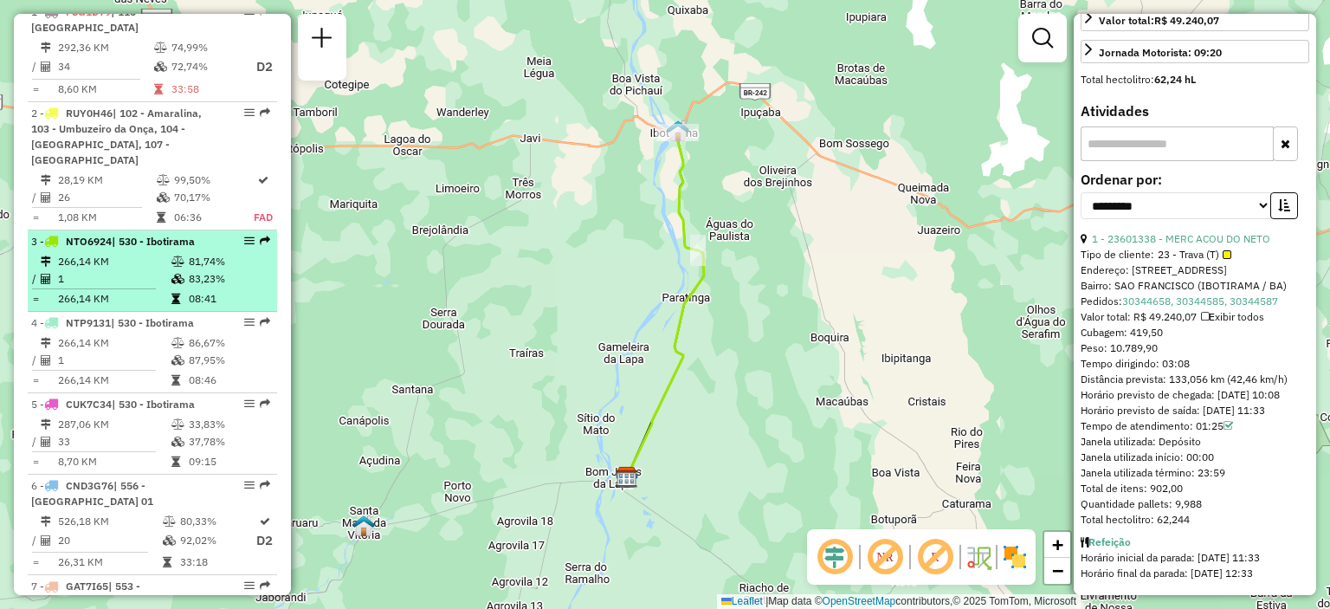
click at [151, 272] on td "1" at bounding box center [113, 278] width 113 height 17
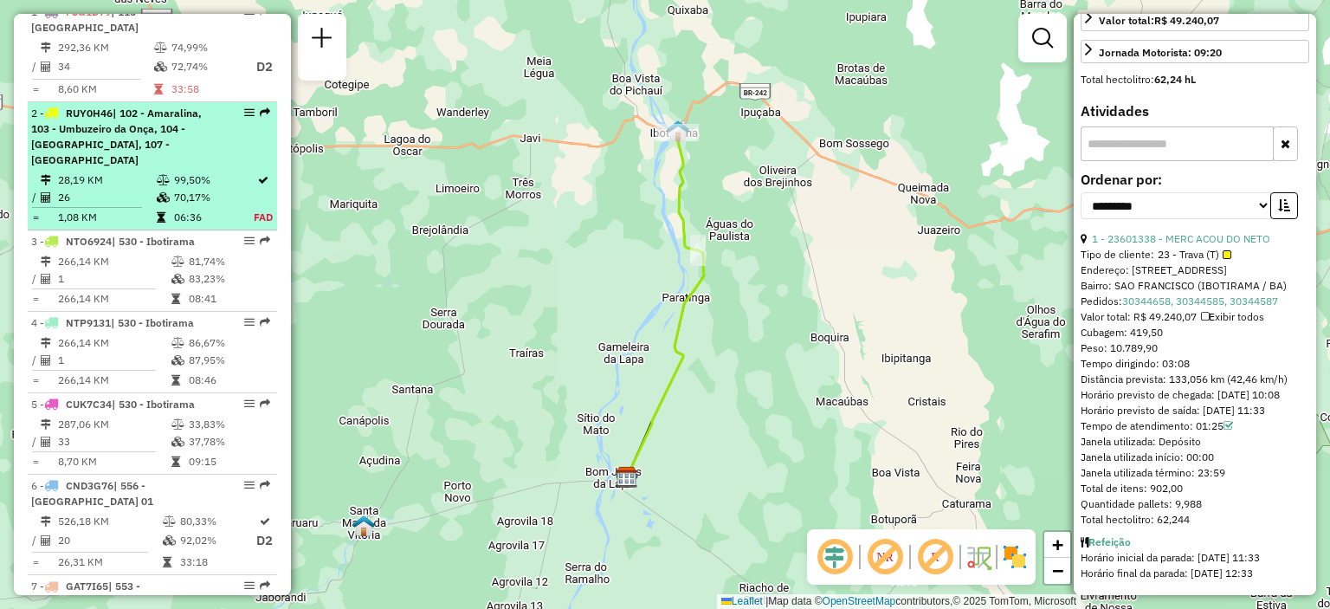
click at [165, 162] on div "2 - RUY0H46 | 102 - Amaralina, 103 - Umbuzeiro da Onça, 104 - [GEOGRAPHIC_DATA]…" at bounding box center [123, 137] width 184 height 62
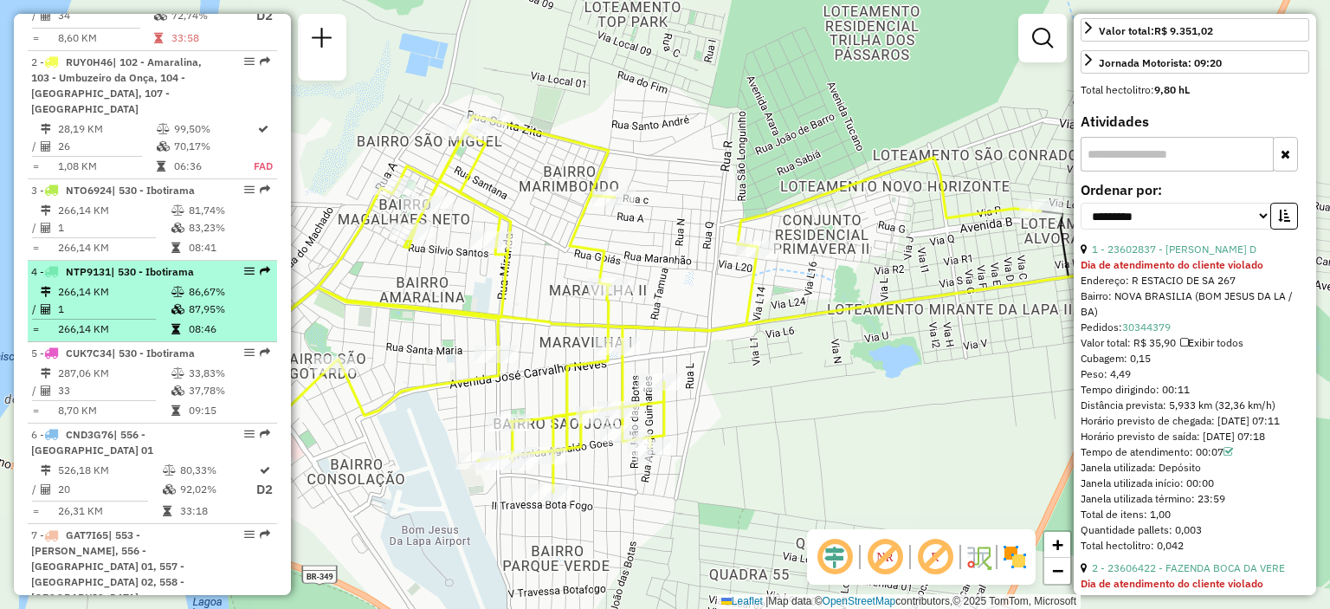
scroll to position [741, 0]
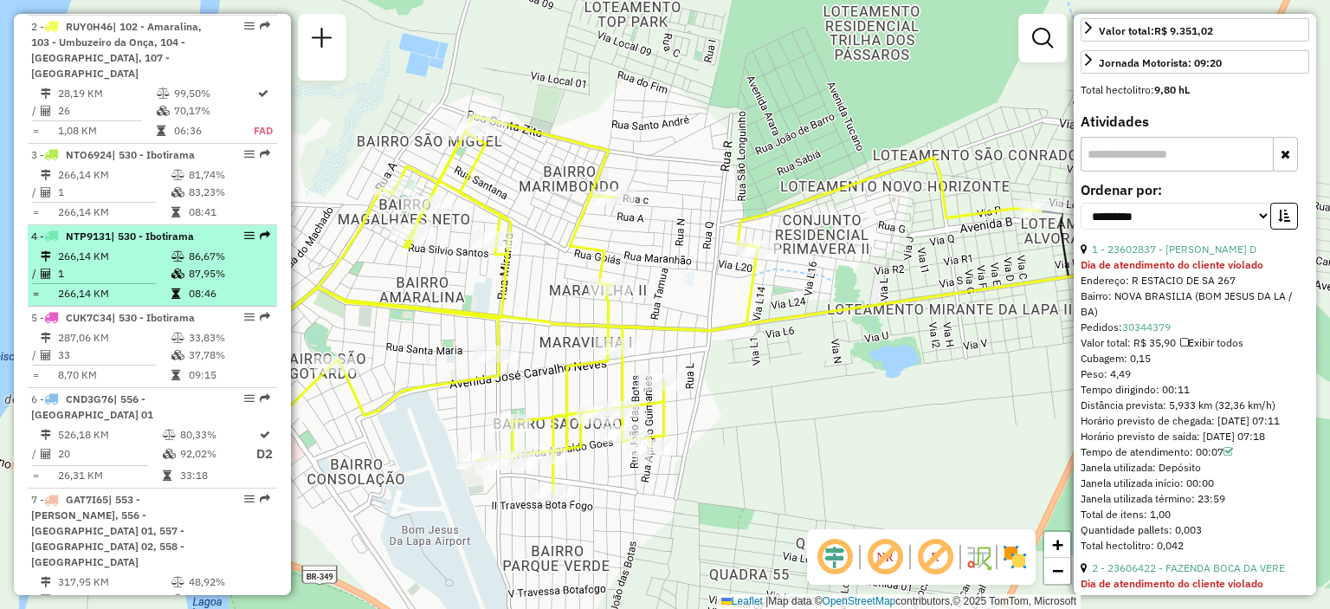
click at [114, 280] on td "1" at bounding box center [113, 273] width 113 height 17
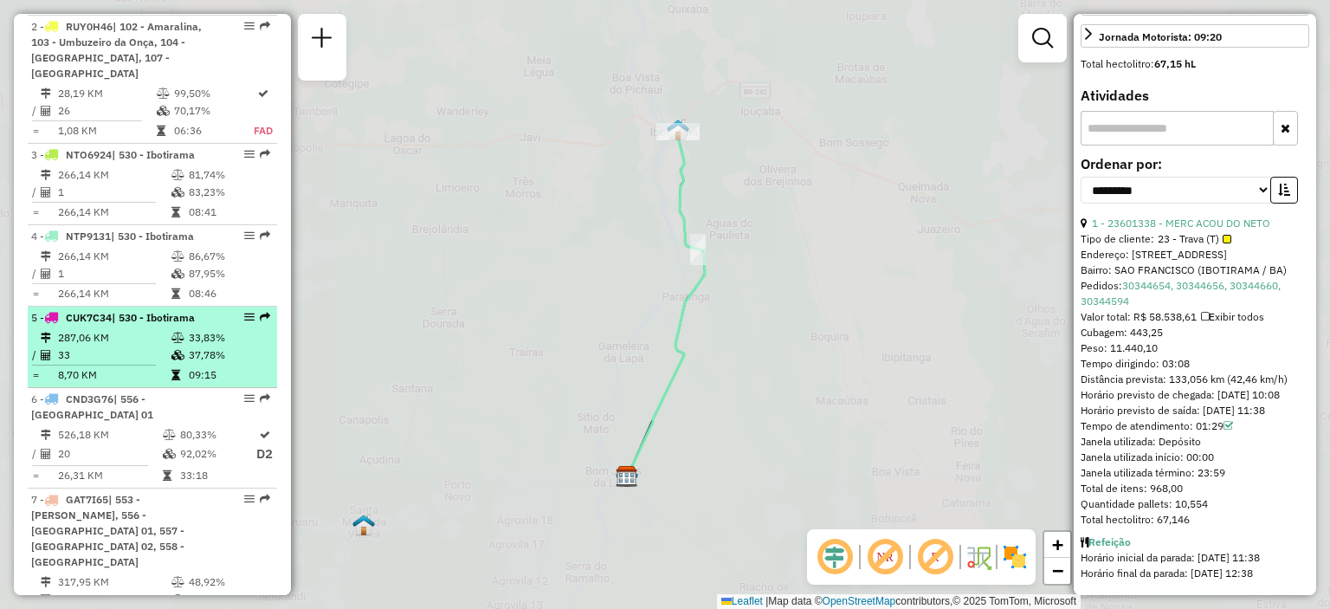
scroll to position [503, 0]
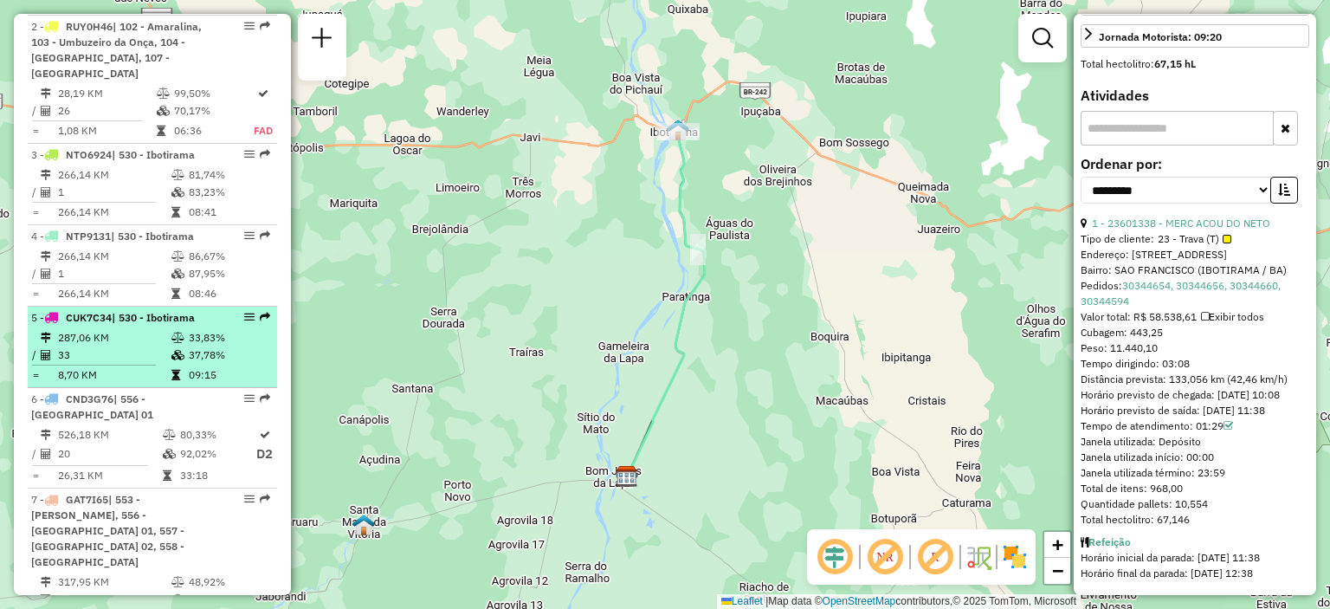
click at [135, 338] on td "287,06 KM" at bounding box center [113, 337] width 113 height 17
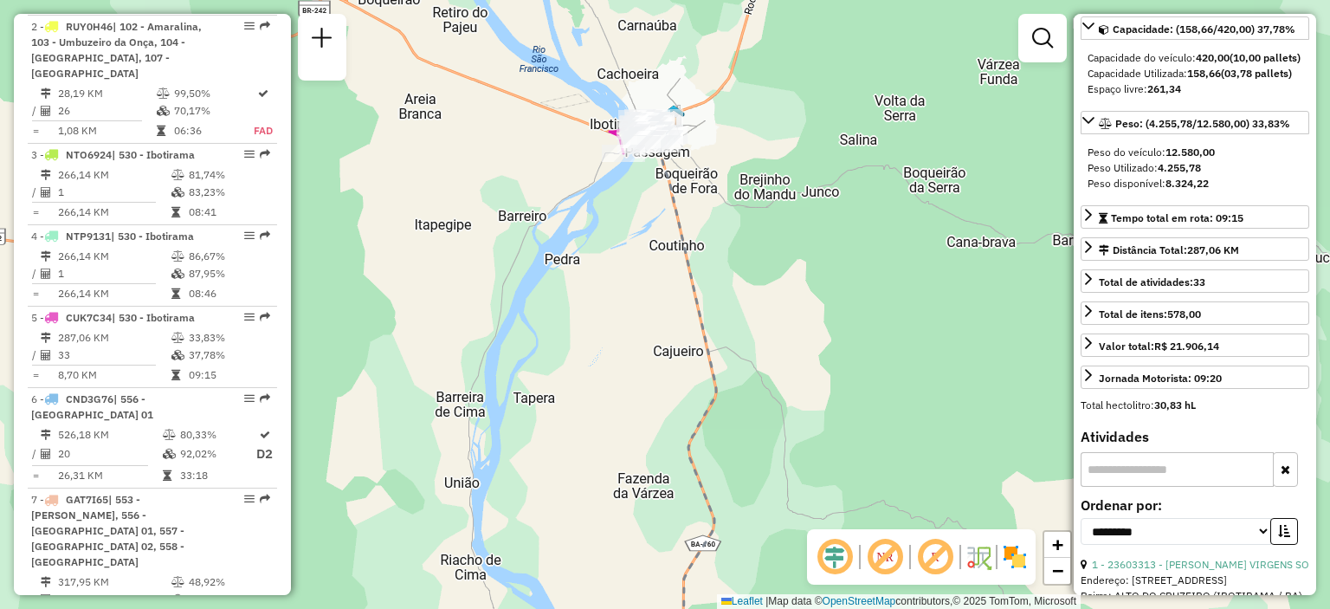
scroll to position [0, 0]
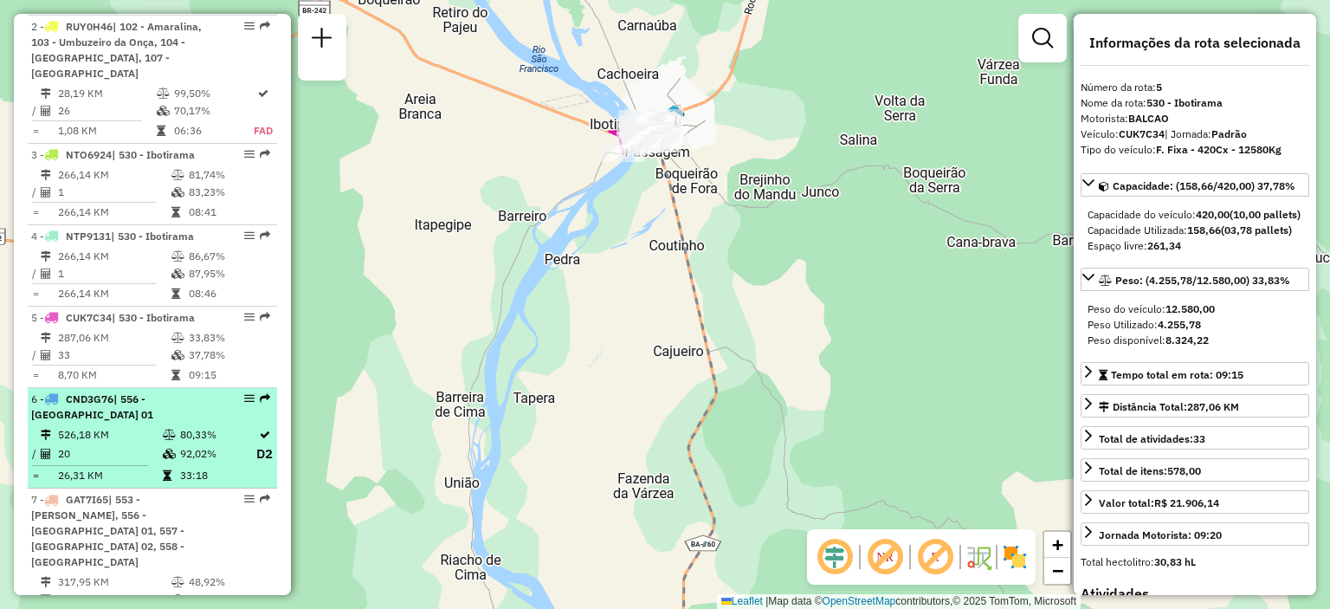
click at [121, 426] on td "526,18 KM" at bounding box center [109, 434] width 105 height 17
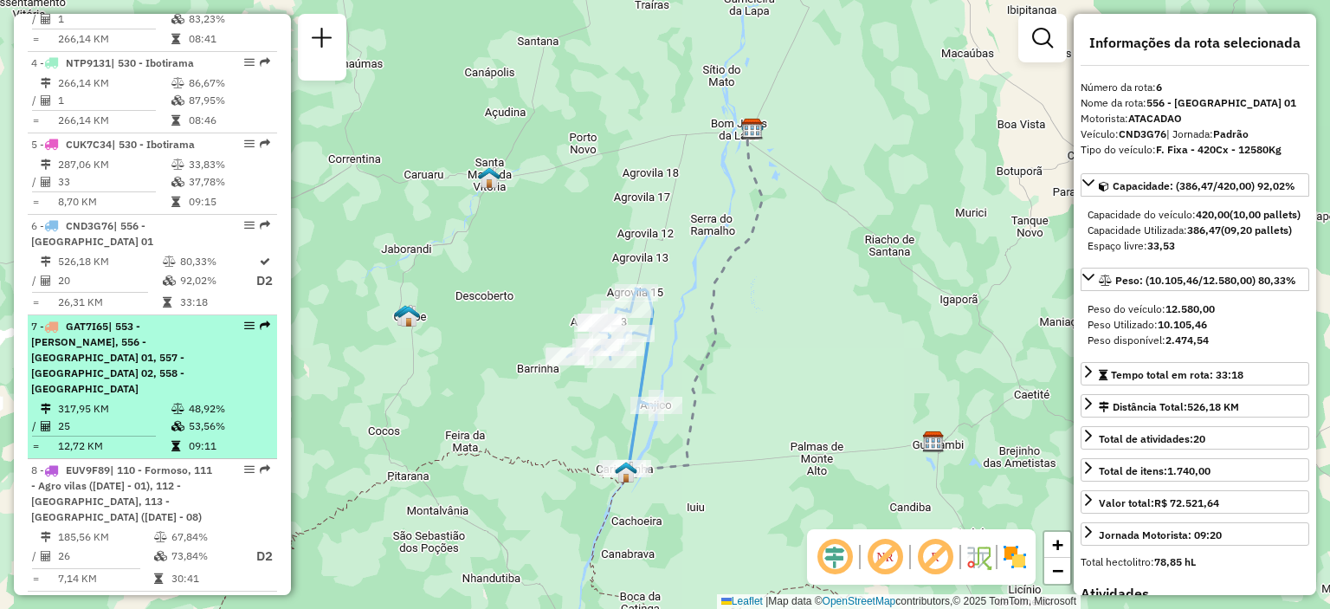
scroll to position [1001, 0]
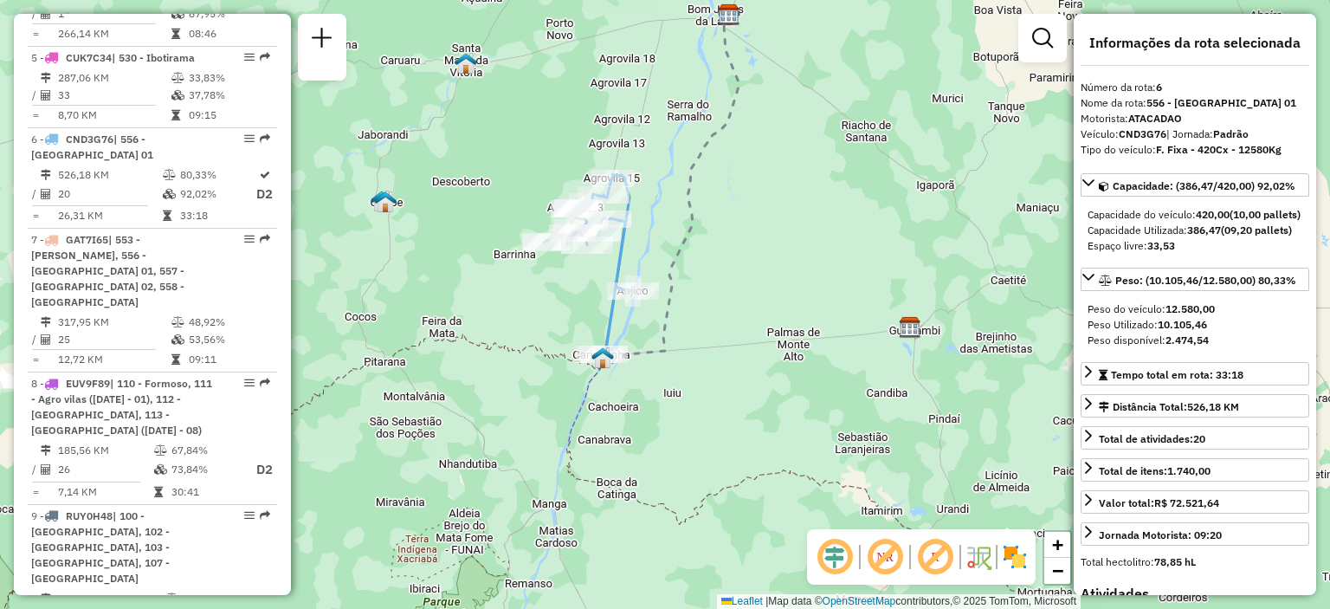
drag, startPoint x: 511, startPoint y: 412, endPoint x: 487, endPoint y: 297, distance: 117.5
click at [487, 297] on div "Janela de atendimento Grade de atendimento Capacidade Transportadoras Veículos …" at bounding box center [665, 304] width 1330 height 609
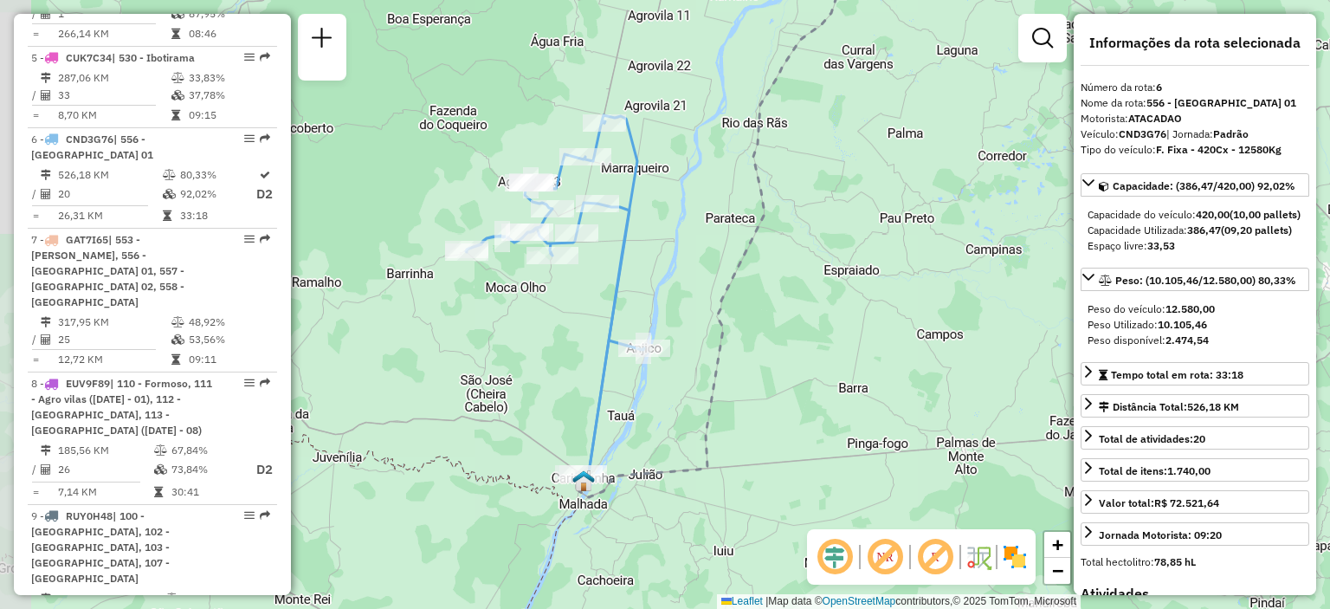
drag, startPoint x: 644, startPoint y: 226, endPoint x: 697, endPoint y: 222, distance: 52.9
click at [697, 222] on div "Janela de atendimento Grade de atendimento Capacidade Transportadoras Veículos …" at bounding box center [665, 304] width 1330 height 609
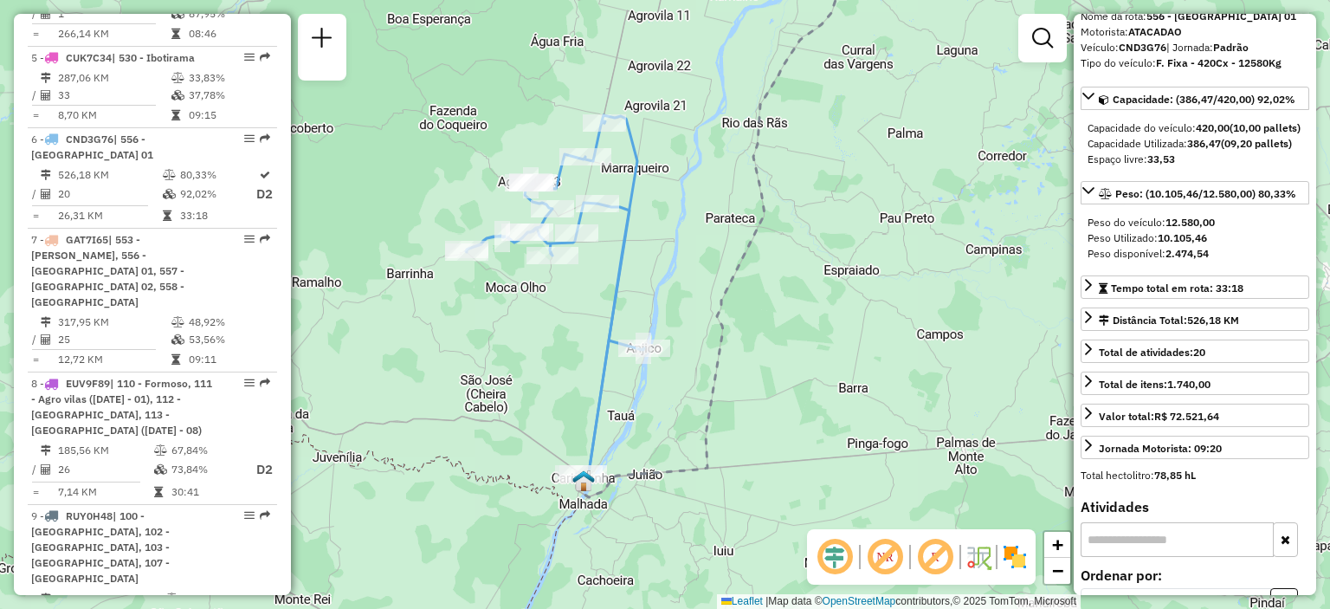
scroll to position [0, 0]
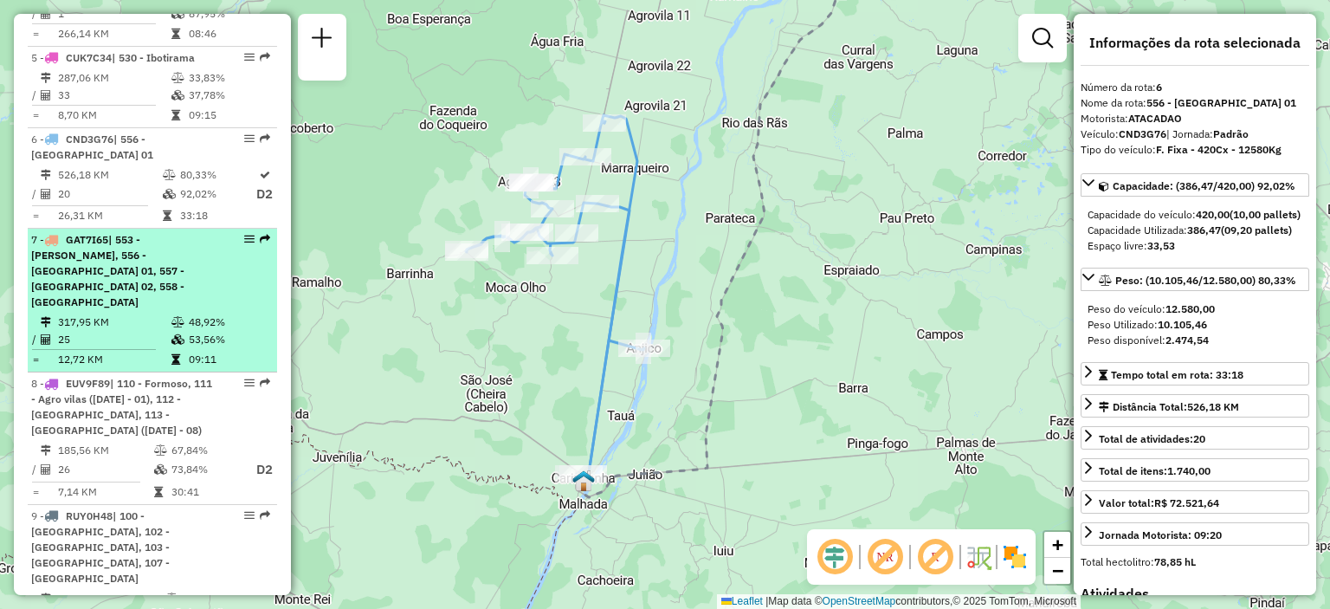
click at [144, 264] on div "7 - GAT7I65 | 553 - Juliao, 556 - Carinhanha 01, 557 - [GEOGRAPHIC_DATA] 02, 55…" at bounding box center [123, 271] width 184 height 78
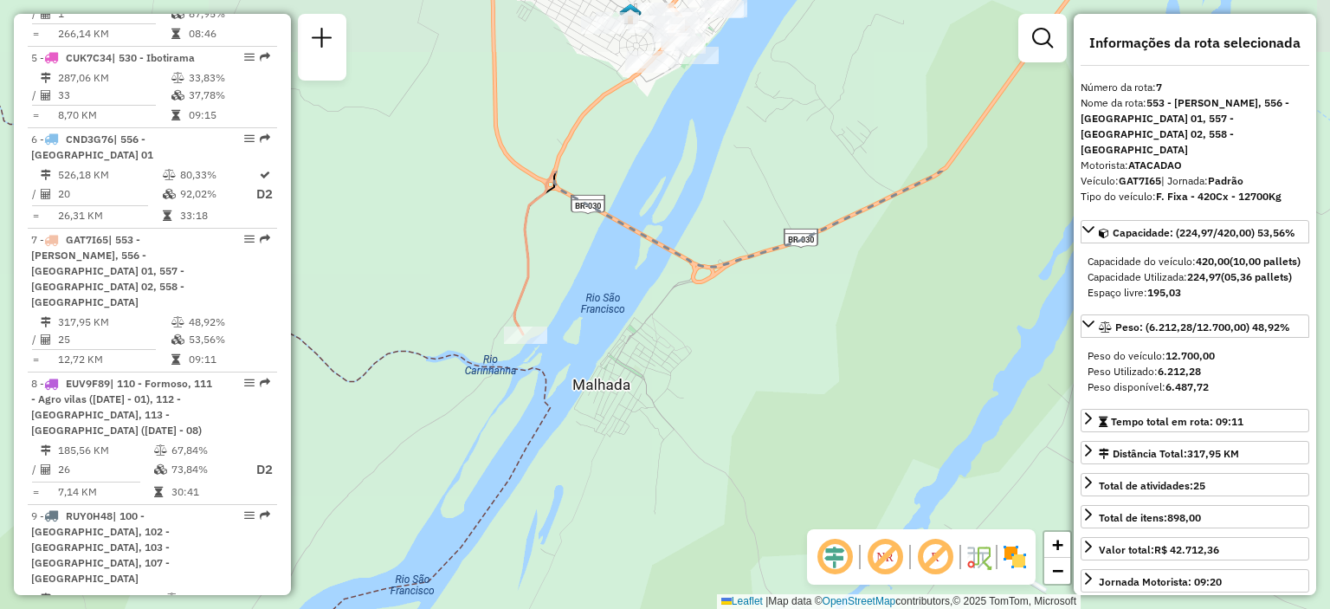
drag, startPoint x: 492, startPoint y: 223, endPoint x: 603, endPoint y: 449, distance: 252.0
click at [603, 449] on div "Janela de atendimento Grade de atendimento Capacidade Transportadoras Veículos …" at bounding box center [665, 304] width 1330 height 609
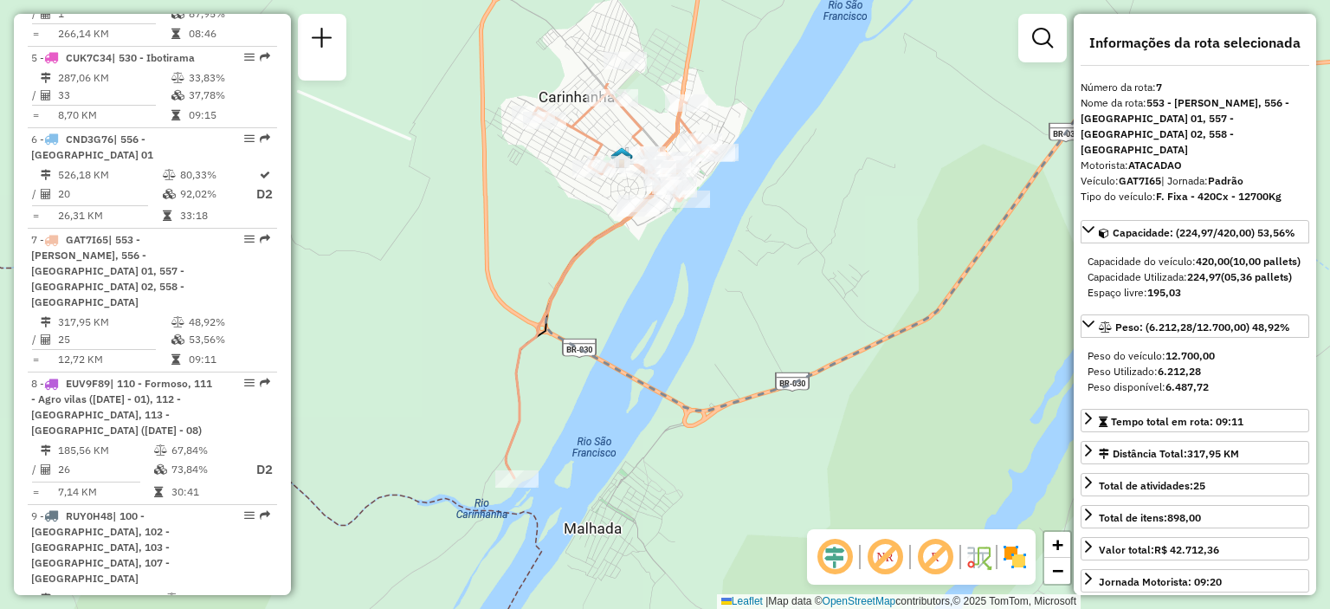
drag, startPoint x: 703, startPoint y: 161, endPoint x: 693, endPoint y: 306, distance: 144.9
click at [693, 306] on div "Janela de atendimento Grade de atendimento Capacidade Transportadoras Veículos …" at bounding box center [665, 304] width 1330 height 609
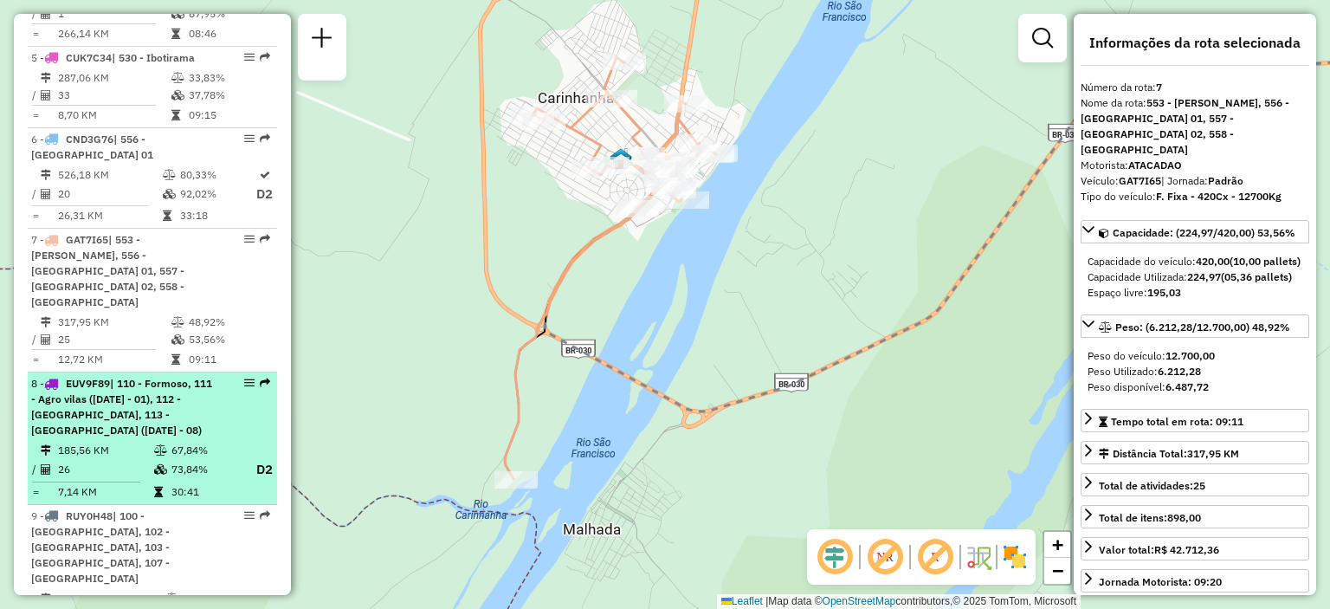
click at [109, 404] on li "8 - EUV9F89 | 110 - [GEOGRAPHIC_DATA], 111 - Agro vilas ([DATE] - 01), 112 - [G…" at bounding box center [152, 438] width 249 height 132
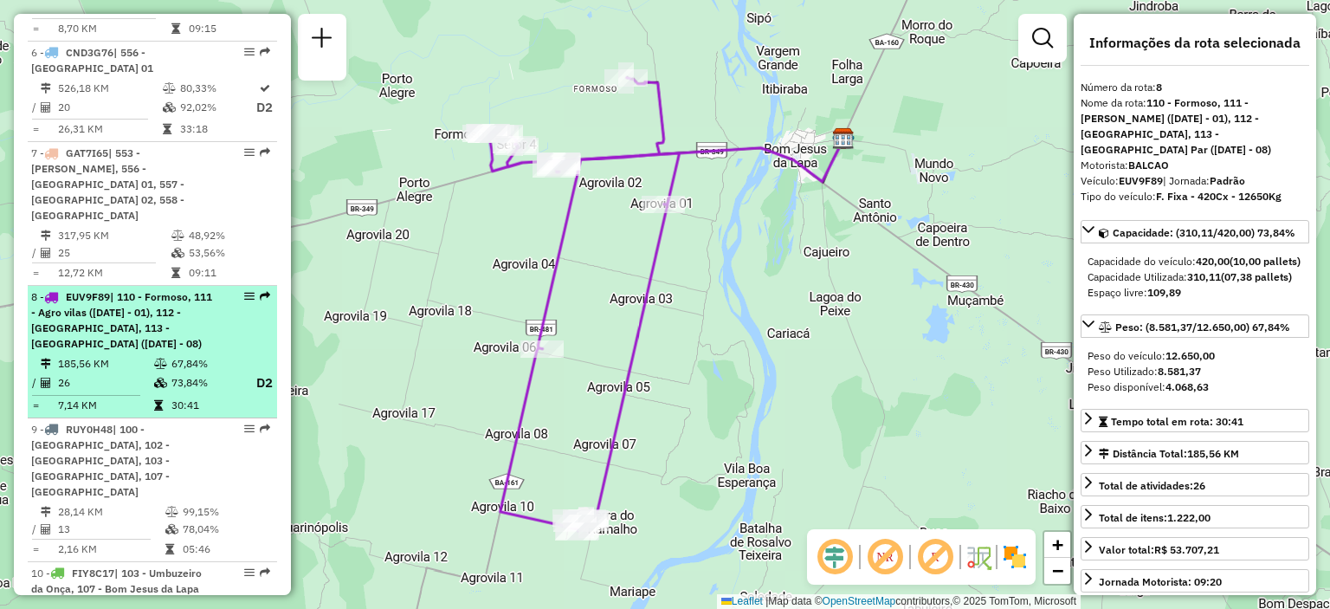
scroll to position [1174, 0]
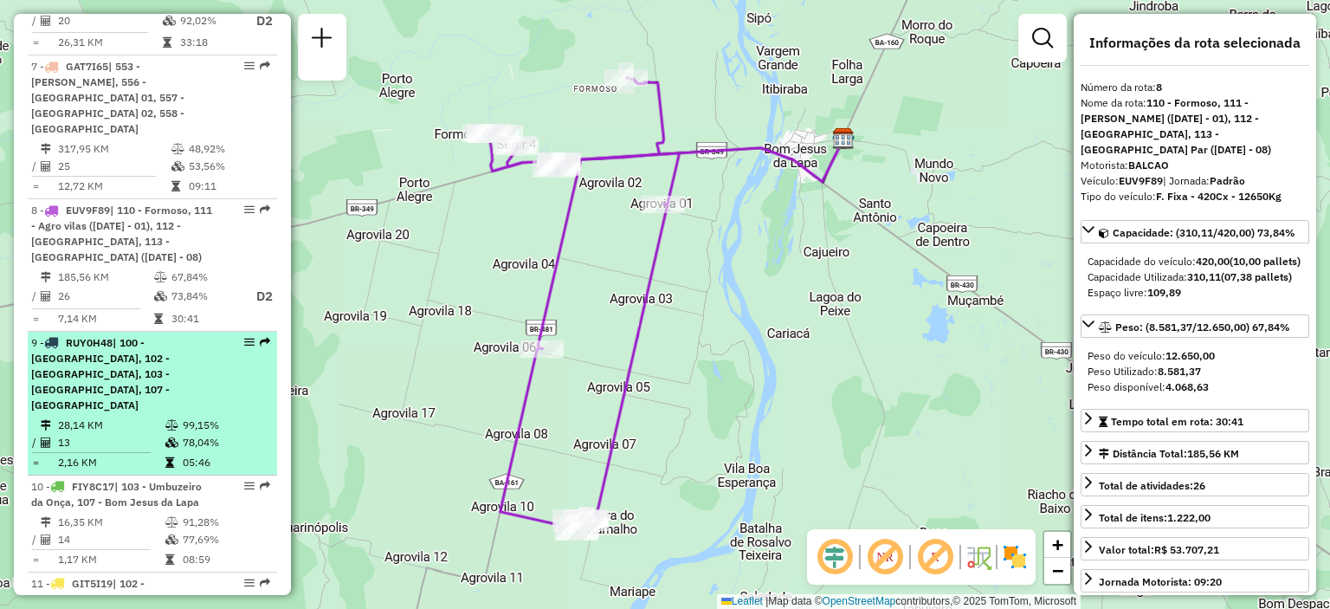
click at [202, 335] on div "9 - RUY0H48 | 100 - [GEOGRAPHIC_DATA], 102 - [GEOGRAPHIC_DATA], 103 - [GEOGRAPH…" at bounding box center [123, 374] width 184 height 78
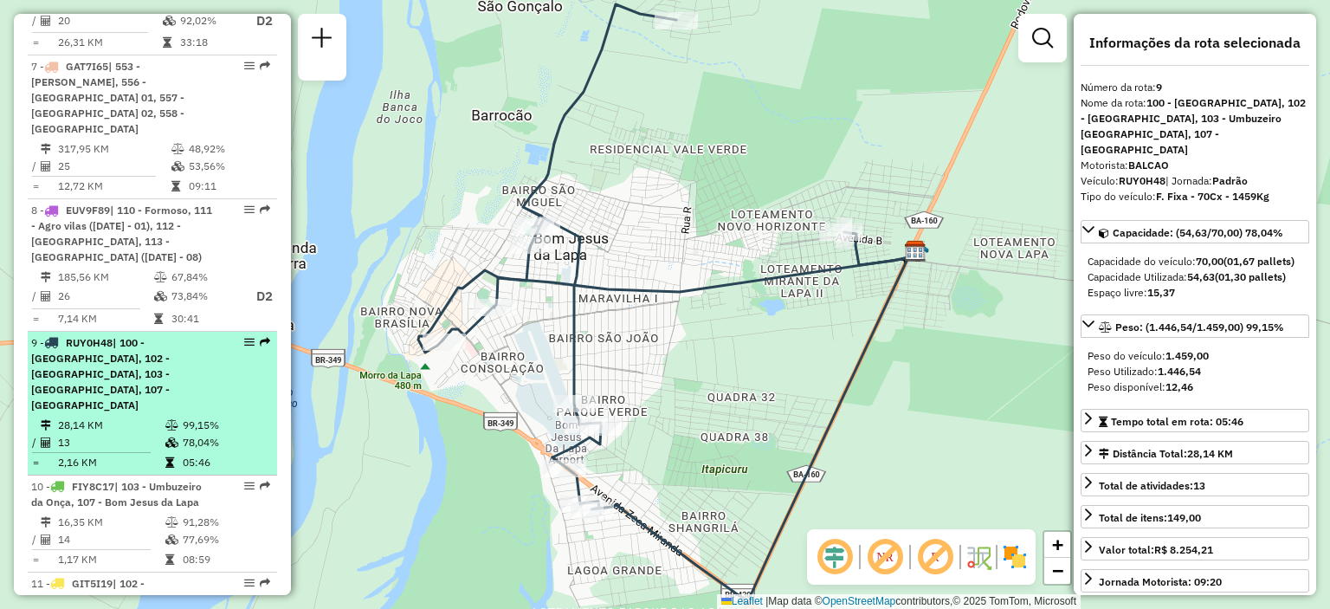
scroll to position [1260, 0]
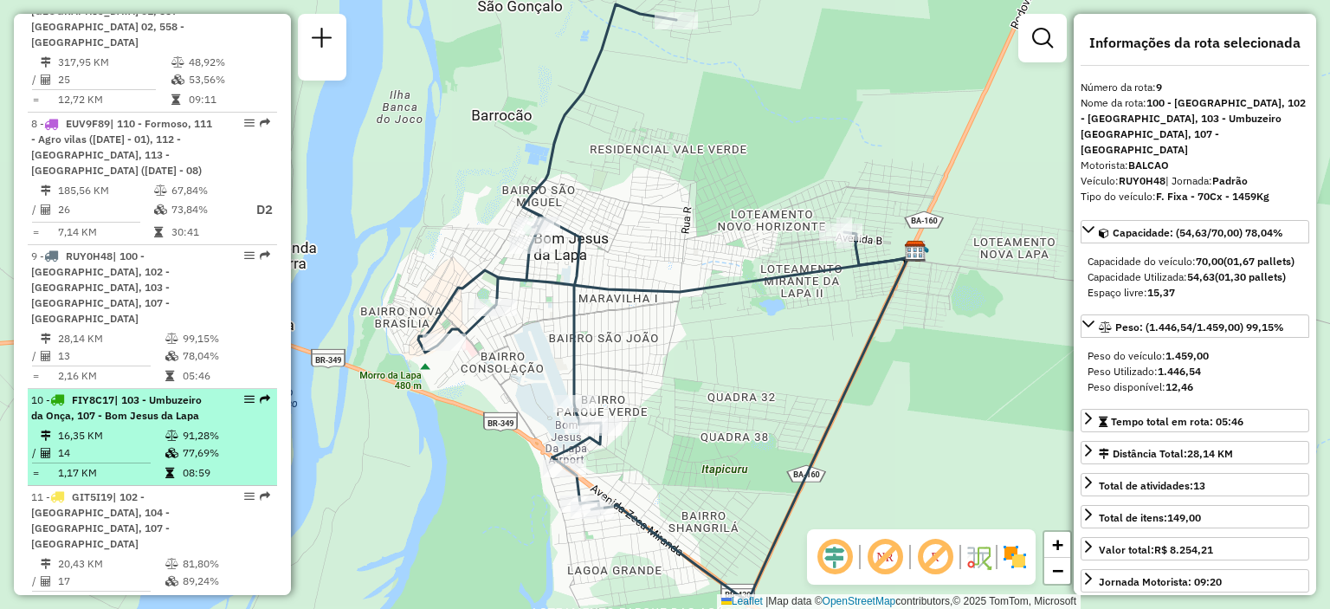
click at [145, 389] on li "10 - FIY8C17 | 103 - Umbuzeiro da Onça, 107 - [GEOGRAPHIC_DATA] 16,35 KM 91,28%…" at bounding box center [152, 437] width 249 height 97
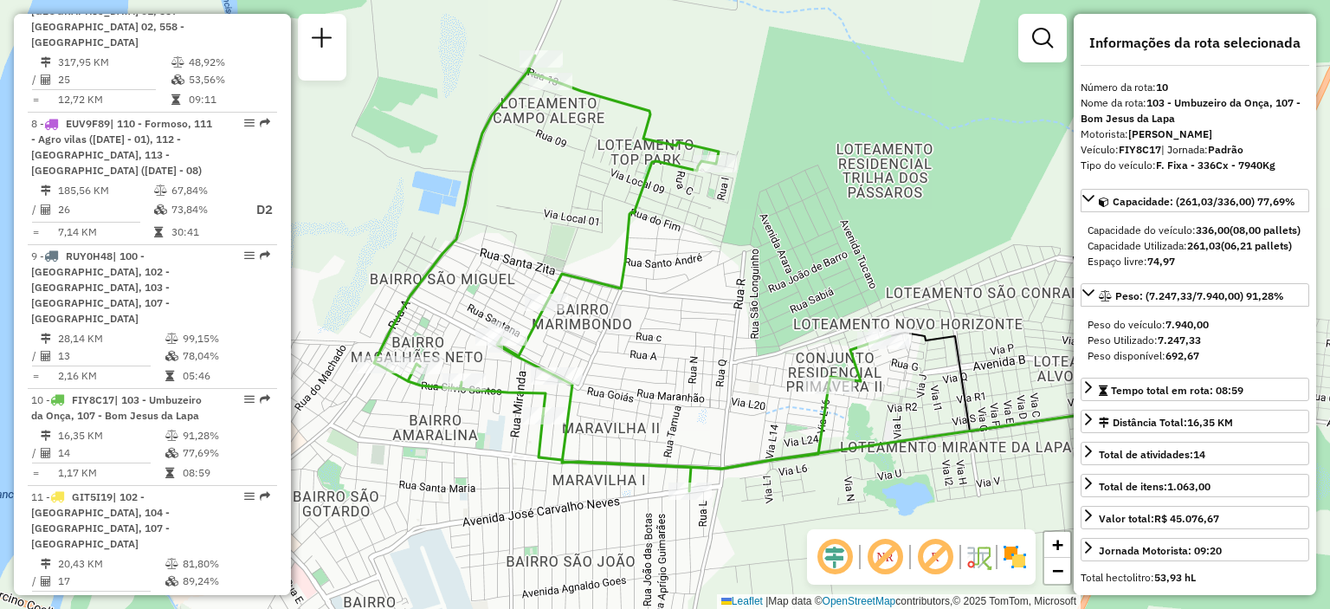
drag, startPoint x: 551, startPoint y: 319, endPoint x: 604, endPoint y: 299, distance: 57.5
click at [604, 299] on div "Janela de atendimento Grade de atendimento Capacidade Transportadoras Veículos …" at bounding box center [665, 304] width 1330 height 609
